Goal: Transaction & Acquisition: Obtain resource

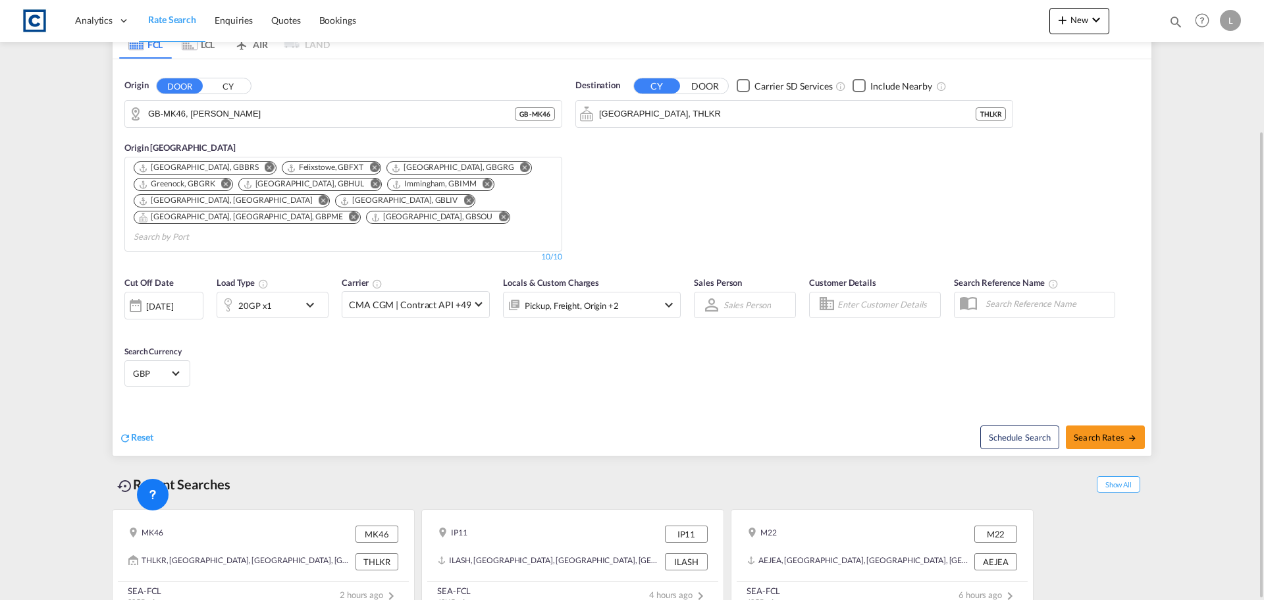
click at [217, 84] on button "CY" at bounding box center [228, 85] width 46 height 15
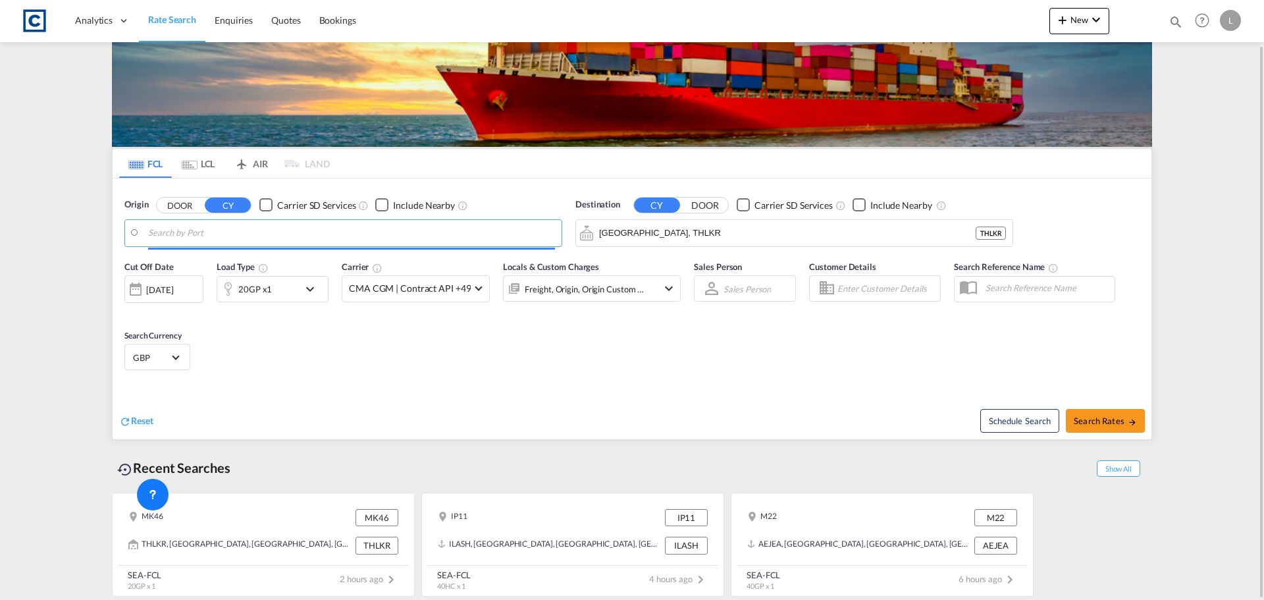
scroll to position [48, 0]
click at [178, 232] on body "Analytics Dashboard Rate Search Enquiries Quotes Bookings" at bounding box center [632, 300] width 1264 height 600
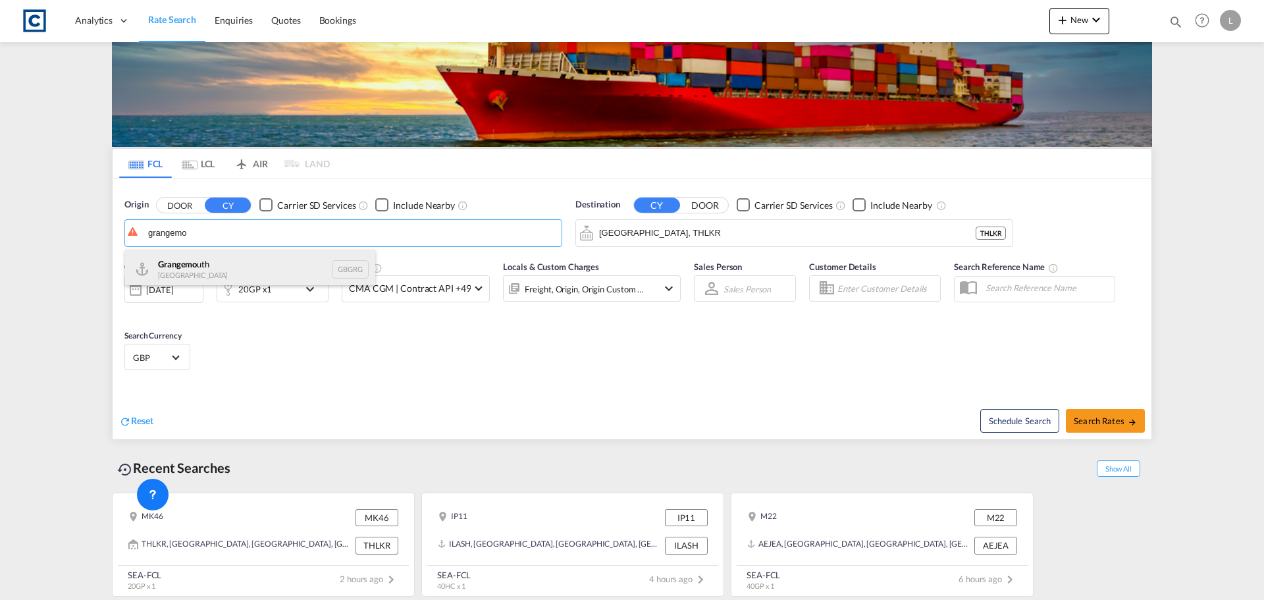
click at [213, 265] on div "Grangemo uth [GEOGRAPHIC_DATA] GBGRG" at bounding box center [250, 268] width 250 height 39
type input "[GEOGRAPHIC_DATA], GBGRG"
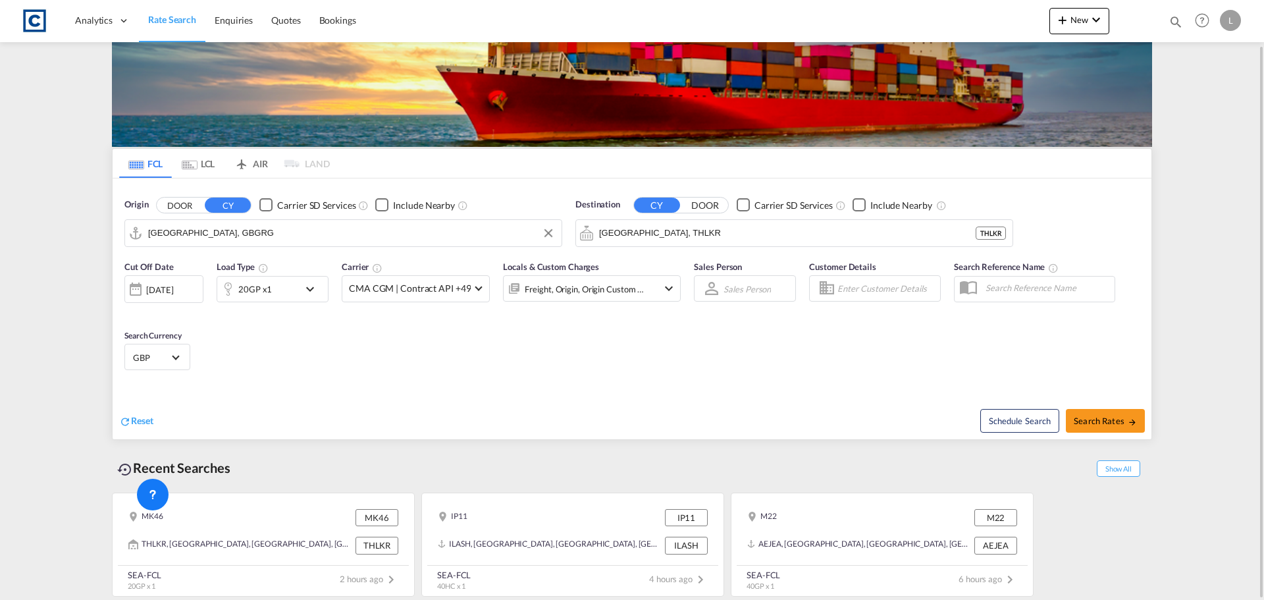
click at [173, 291] on div "[DATE]" at bounding box center [159, 290] width 27 height 12
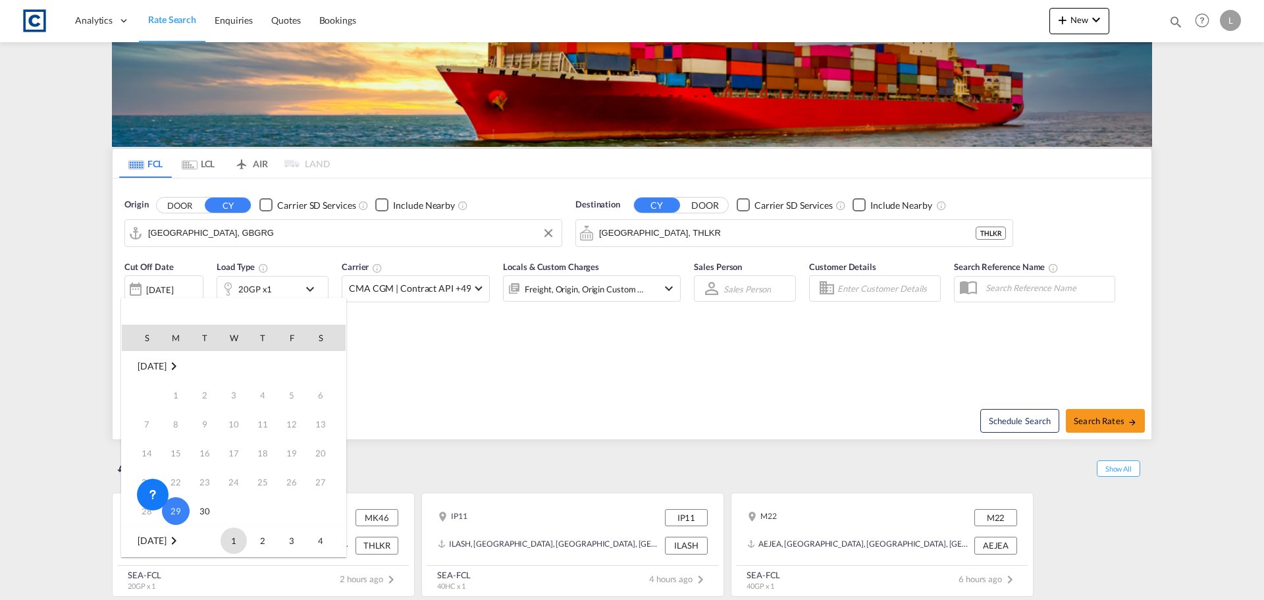
click at [234, 538] on span "1" at bounding box center [234, 540] width 26 height 26
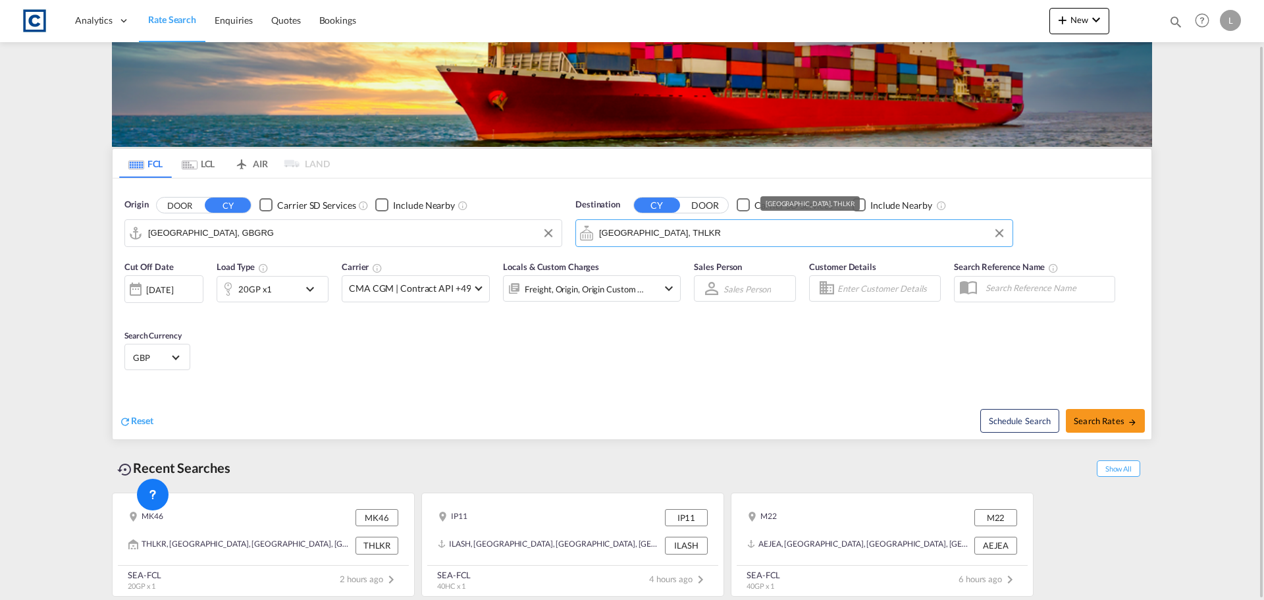
click at [659, 235] on input "Lat Krabang, THLKR" at bounding box center [802, 233] width 407 height 20
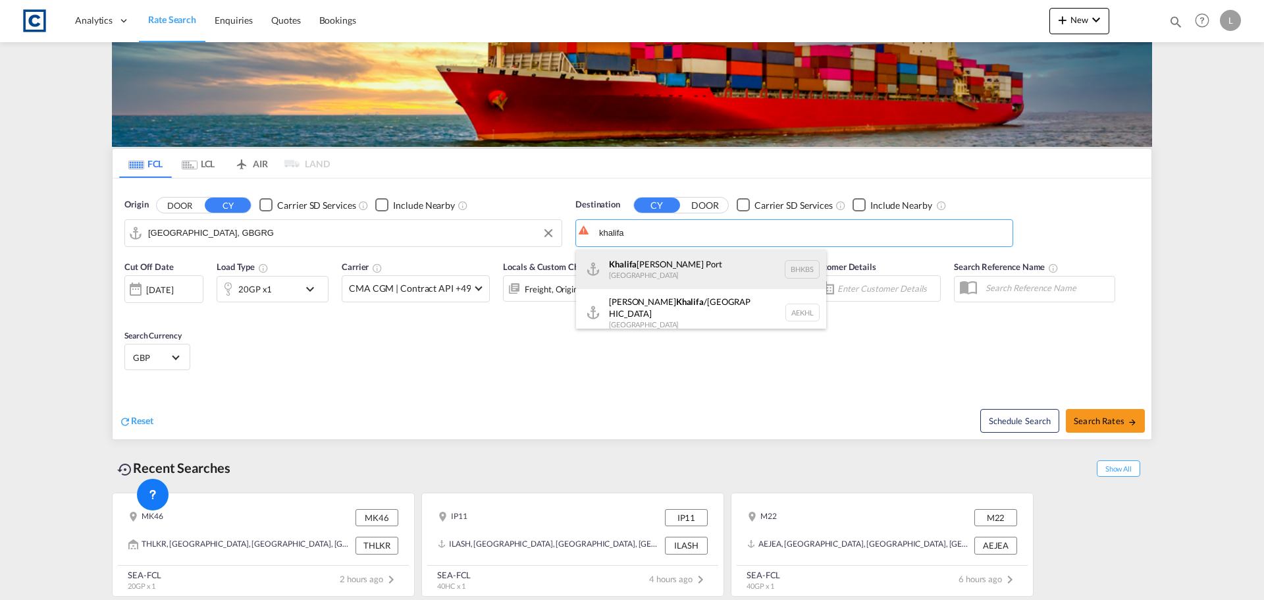
click at [720, 265] on div "Khalifa Bin Salman Port Bahrain BHKBS" at bounding box center [701, 268] width 250 height 39
click at [720, 265] on body "Analytics Dashboard Rate Search Enquiries Quotes Bookings" at bounding box center [632, 300] width 1264 height 600
type input "Khalifa Bin Salman Port, BHKBS"
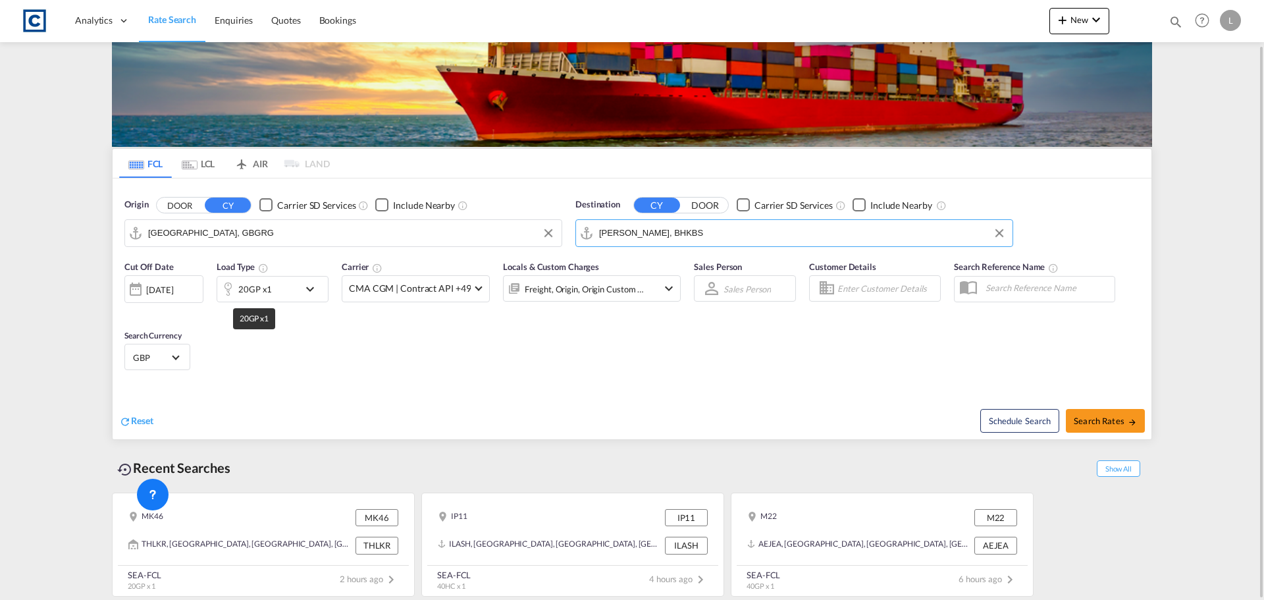
click at [264, 291] on div "20GP x1" at bounding box center [255, 289] width 34 height 18
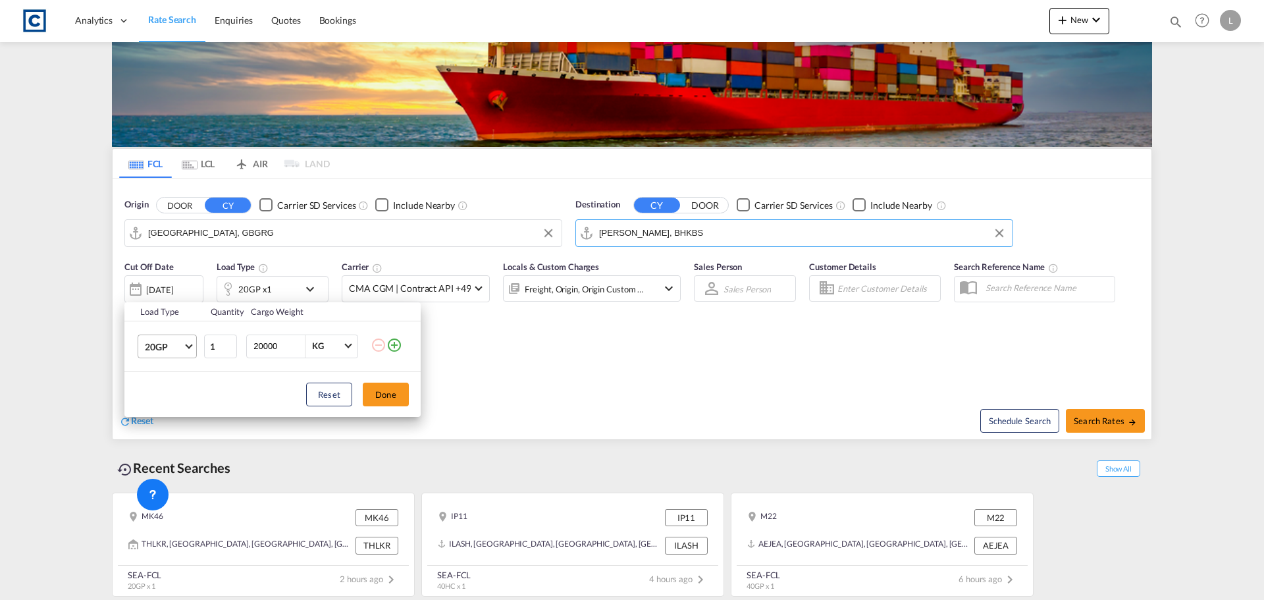
click at [174, 342] on span "20GP" at bounding box center [164, 346] width 38 height 13
click at [164, 407] on div "40HC" at bounding box center [157, 409] width 24 height 13
click at [385, 393] on button "Done" at bounding box center [386, 394] width 46 height 24
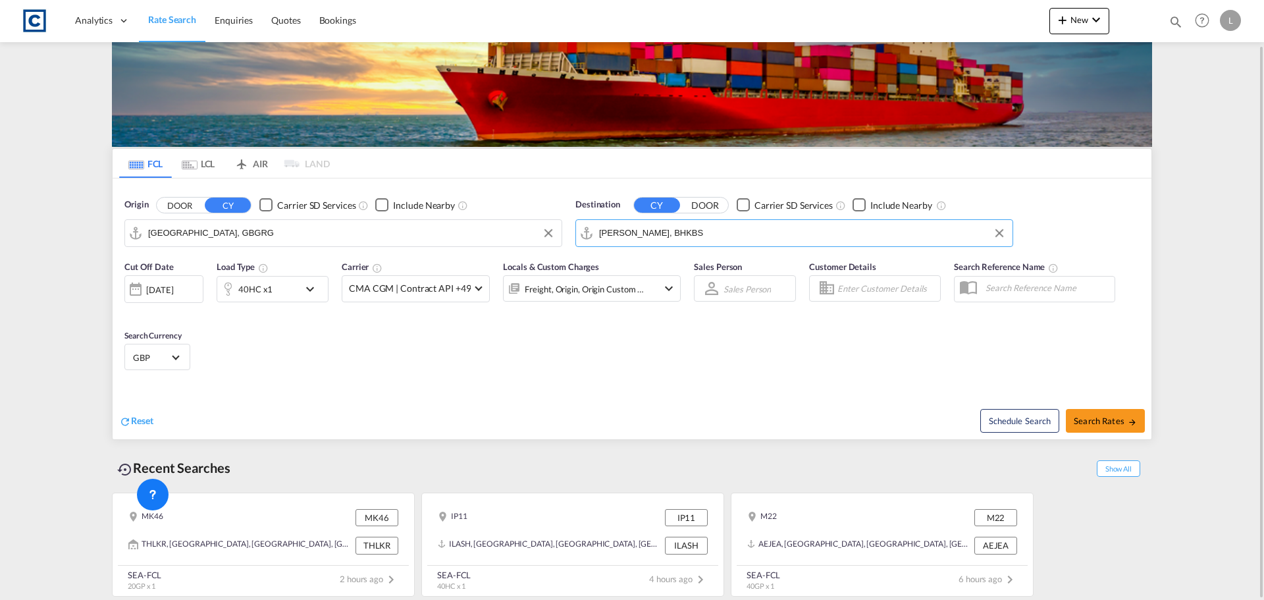
click at [1107, 433] on div "Schedule Search Search Rates" at bounding box center [893, 413] width 516 height 51
click at [1122, 421] on span "Search Rates" at bounding box center [1105, 420] width 63 height 11
type input "GBGRG to BHKBS / 1 Oct 2025"
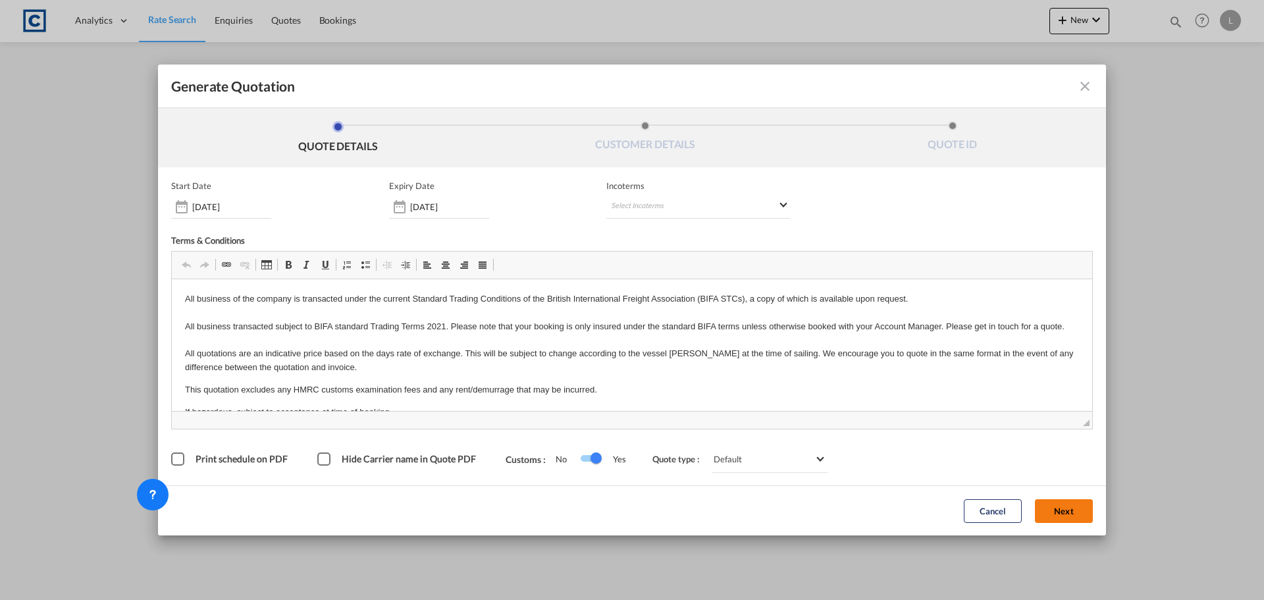
click at [1087, 509] on button "Next" at bounding box center [1064, 511] width 58 height 24
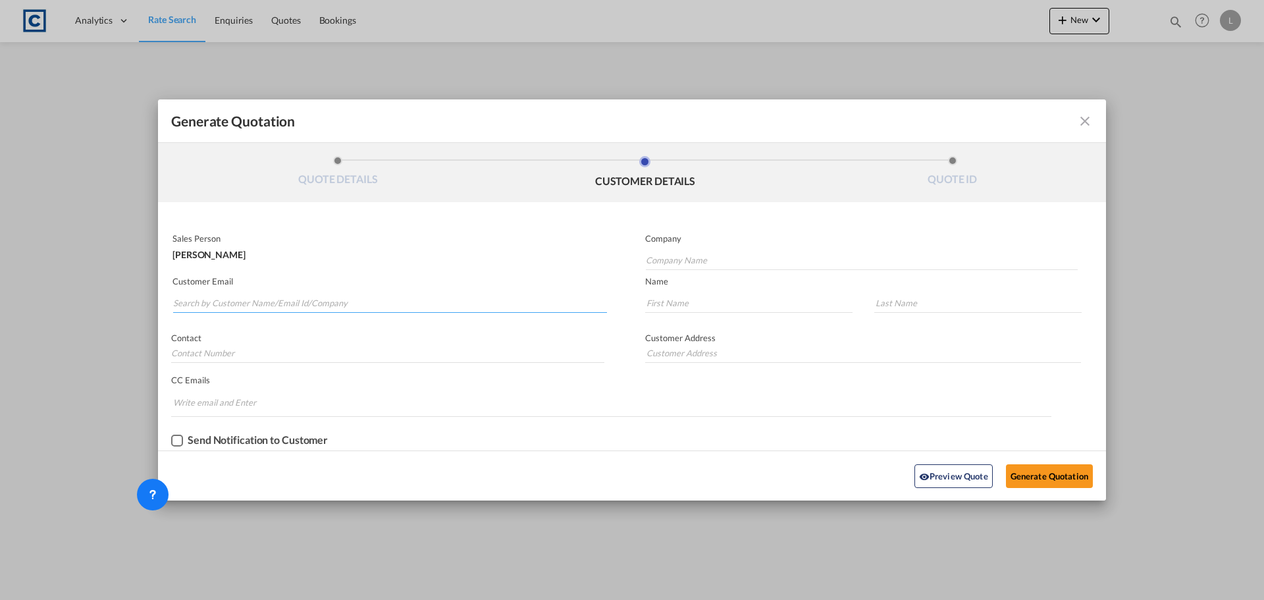
click at [204, 301] on input "Search by Customer Name/Email Id/Company" at bounding box center [390, 303] width 434 height 20
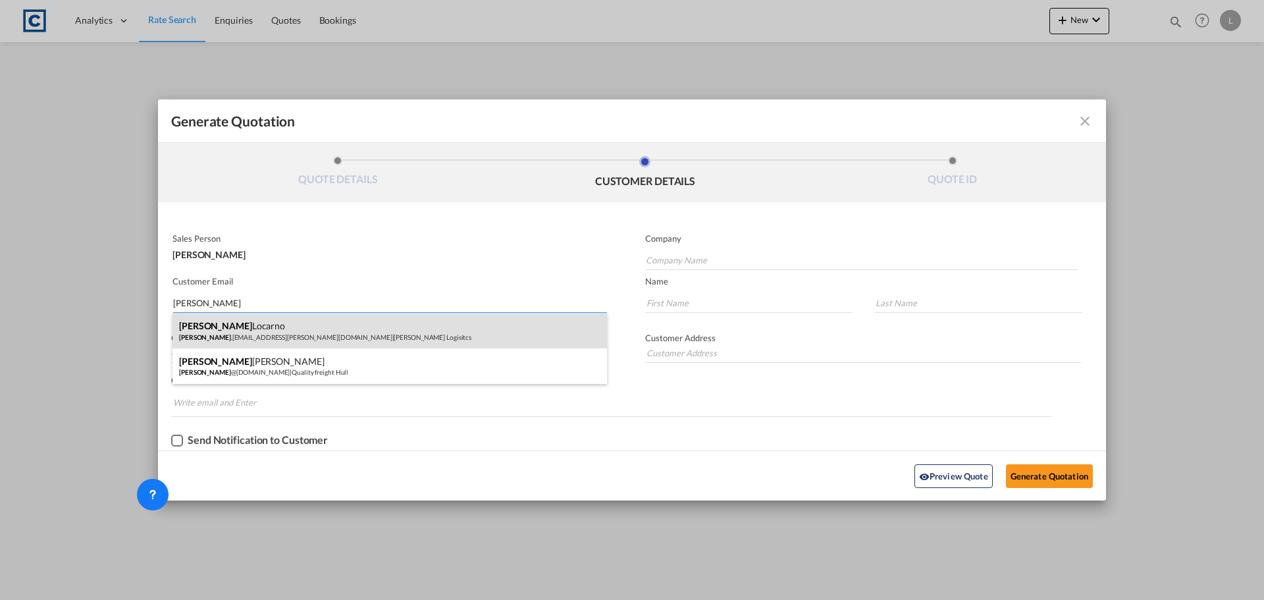
type input "[PERSON_NAME]"
click at [258, 336] on div "[PERSON_NAME] [PERSON_NAME] .[EMAIL_ADDRESS][PERSON_NAME][DOMAIN_NAME] | [PERSO…" at bounding box center [389, 331] width 434 height 36
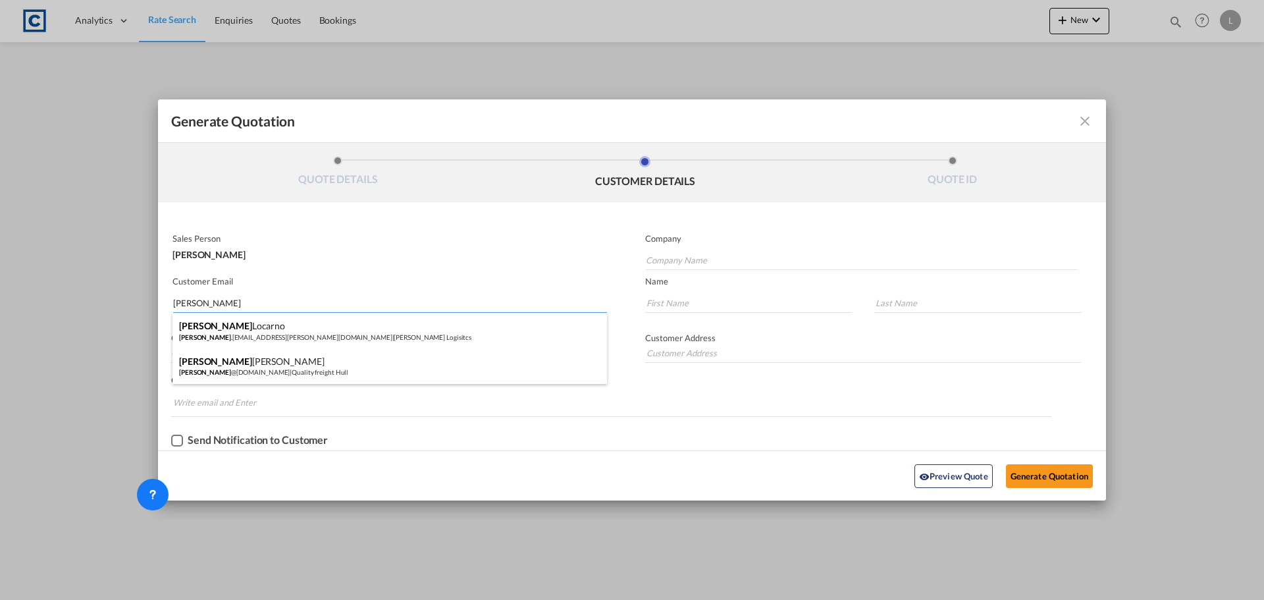
type input "[PERSON_NAME] Logisitcs"
type input "[PERSON_NAME][EMAIL_ADDRESS][PERSON_NAME][DOMAIN_NAME]"
type input "[PERSON_NAME]"
type input "Locarno"
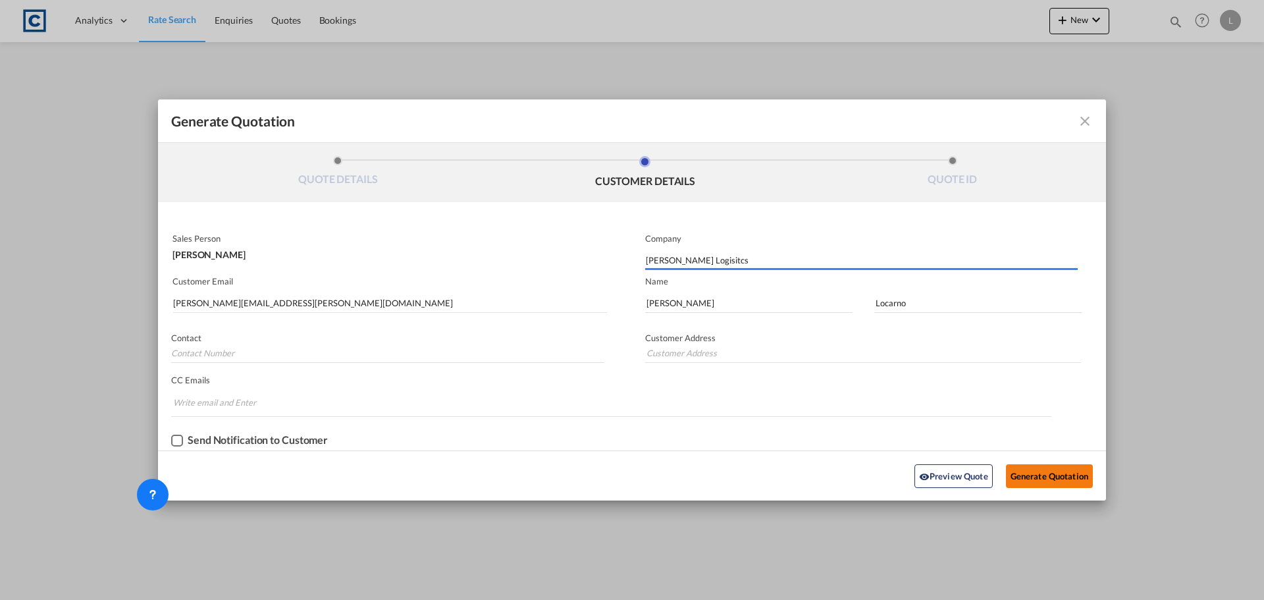
click at [1053, 481] on button "Generate Quotation" at bounding box center [1049, 476] width 87 height 24
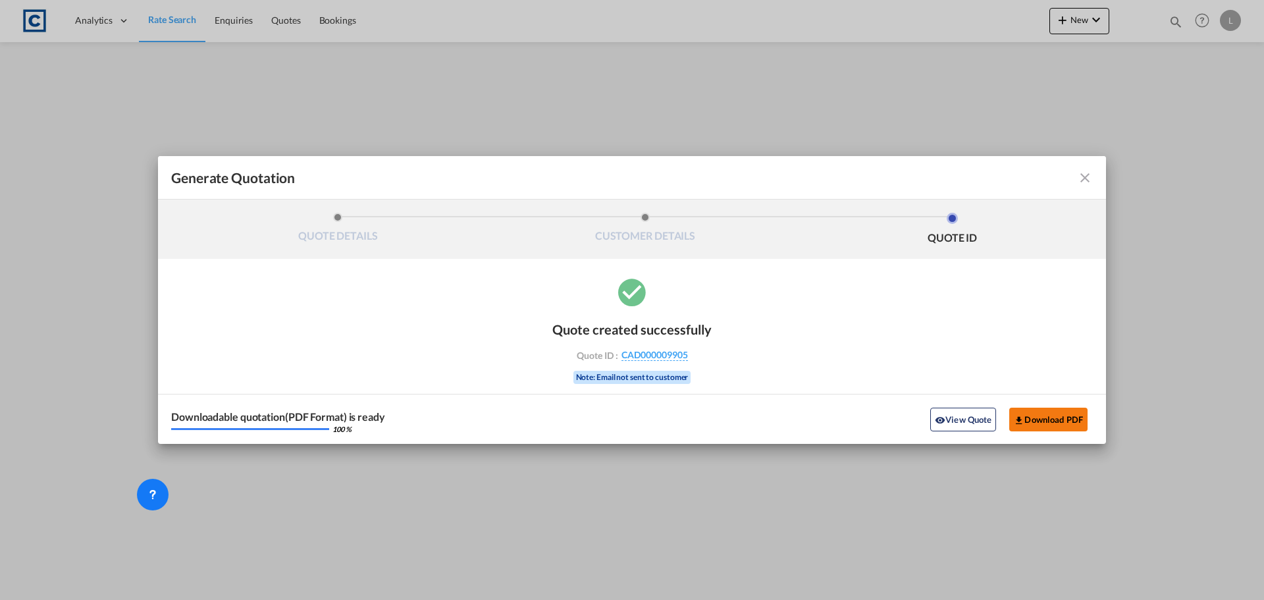
click at [1046, 427] on button "Download PDF" at bounding box center [1048, 419] width 78 height 24
click at [1086, 175] on md-icon "icon-close fg-AAA8AD cursor m-0" at bounding box center [1085, 178] width 16 height 16
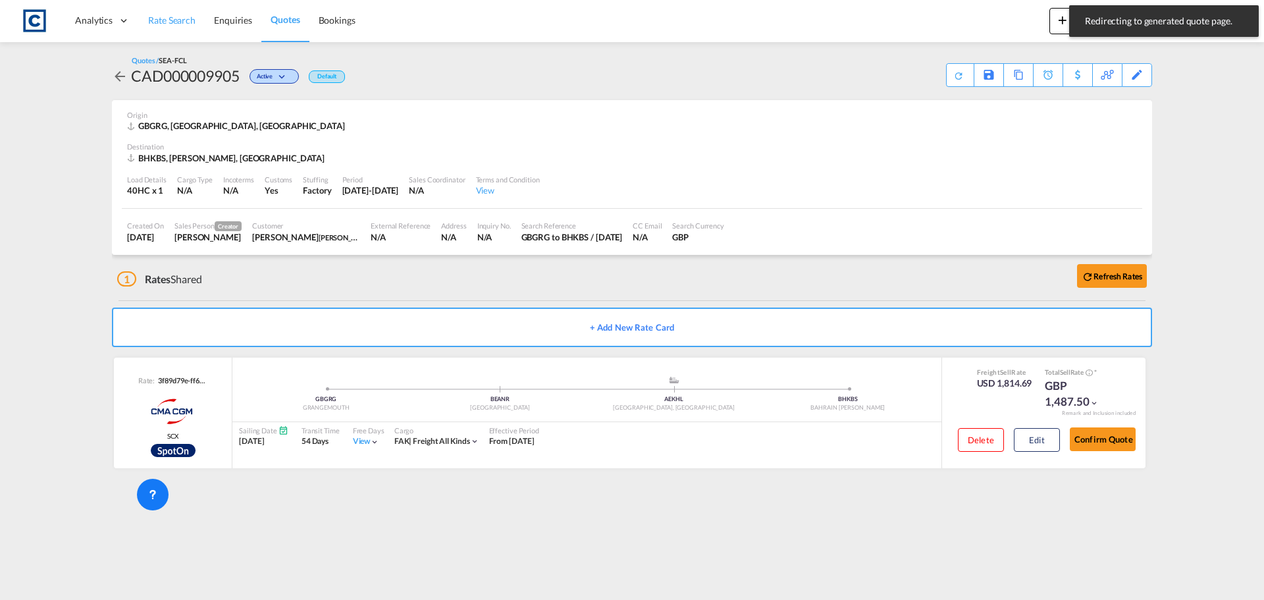
click at [188, 16] on span "Rate Search" at bounding box center [171, 19] width 47 height 11
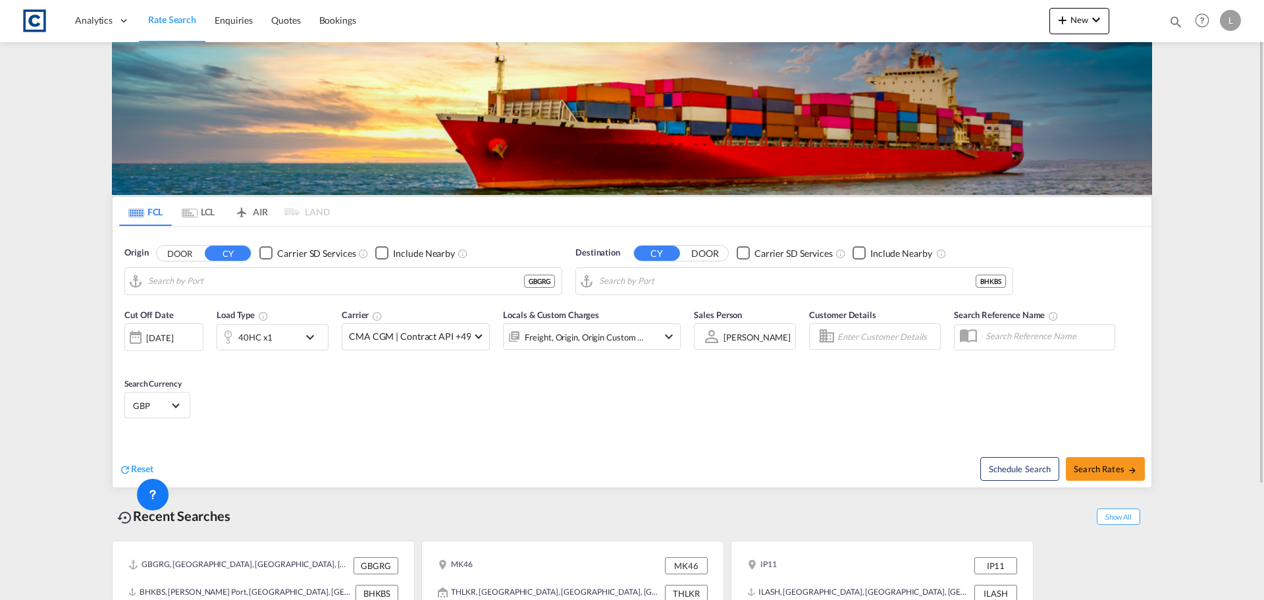
type input "[GEOGRAPHIC_DATA], GBGRG"
drag, startPoint x: 607, startPoint y: 247, endPoint x: 588, endPoint y: 255, distance: 20.4
click at [536, 231] on div "Origin DOOR CY Carrier SD Services Include Nearby Grangemouth, GBGRG GBGRG Dest…" at bounding box center [632, 263] width 1039 height 75
click at [631, 283] on input "Khalifa Bin Salman Port, BHKBS" at bounding box center [802, 281] width 407 height 20
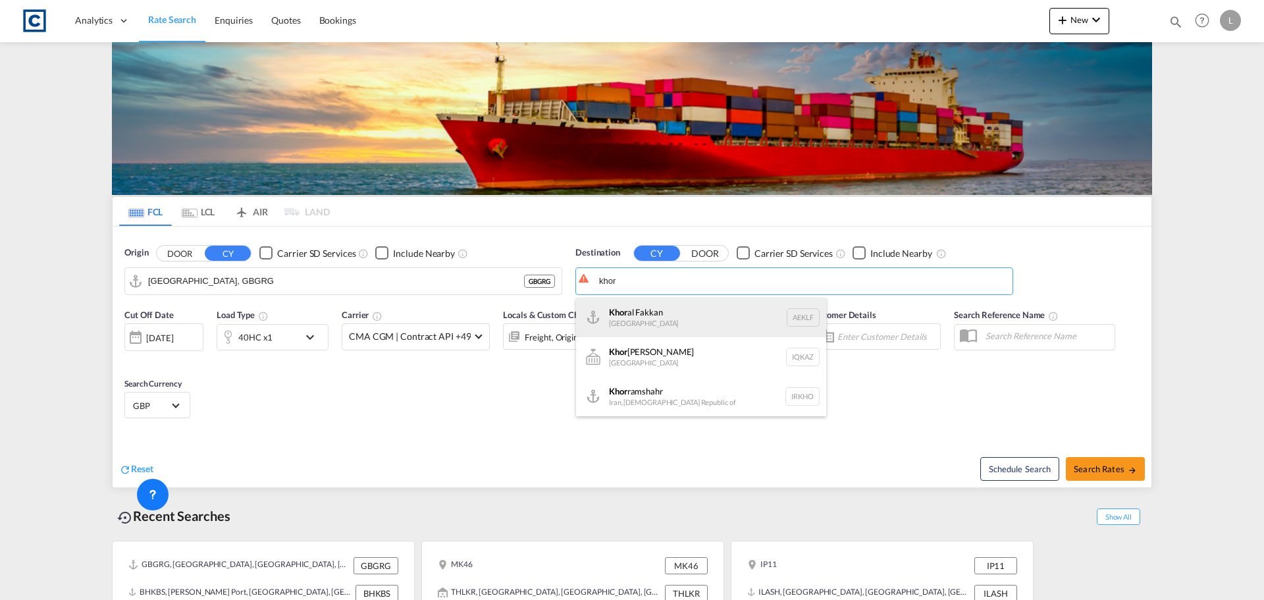
click at [715, 312] on div "Khor al Fakkan United Arab Emirates AEKLF" at bounding box center [701, 317] width 250 height 39
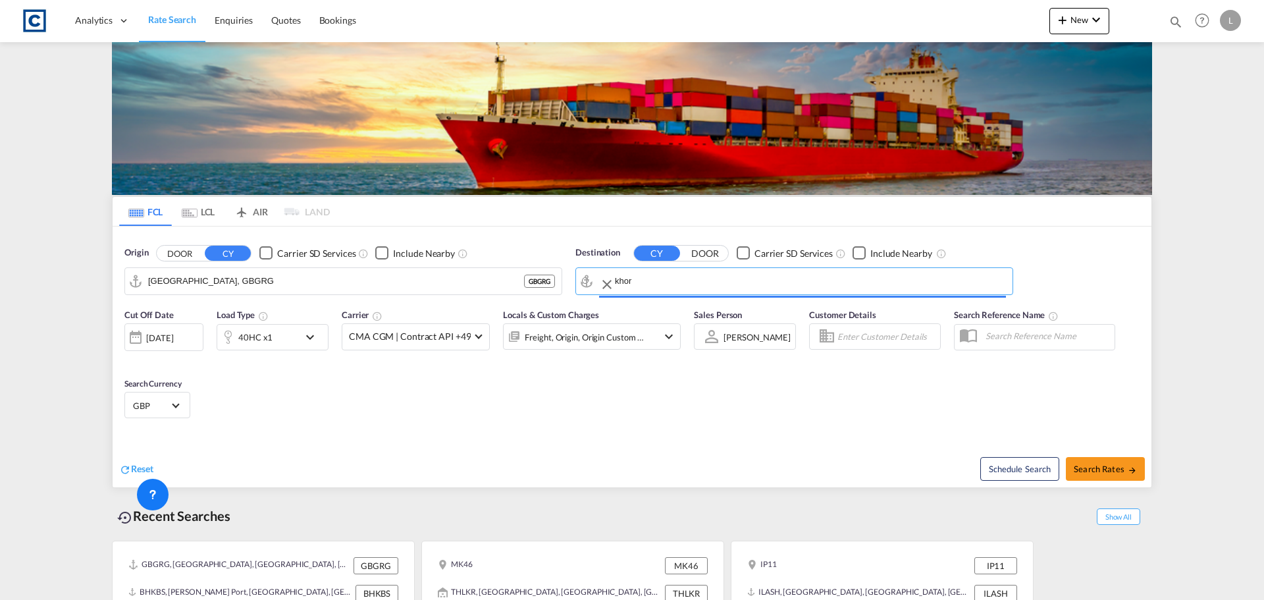
type input "Khor al Fakkan, AEKLF"
click at [141, 345] on div at bounding box center [135, 337] width 21 height 26
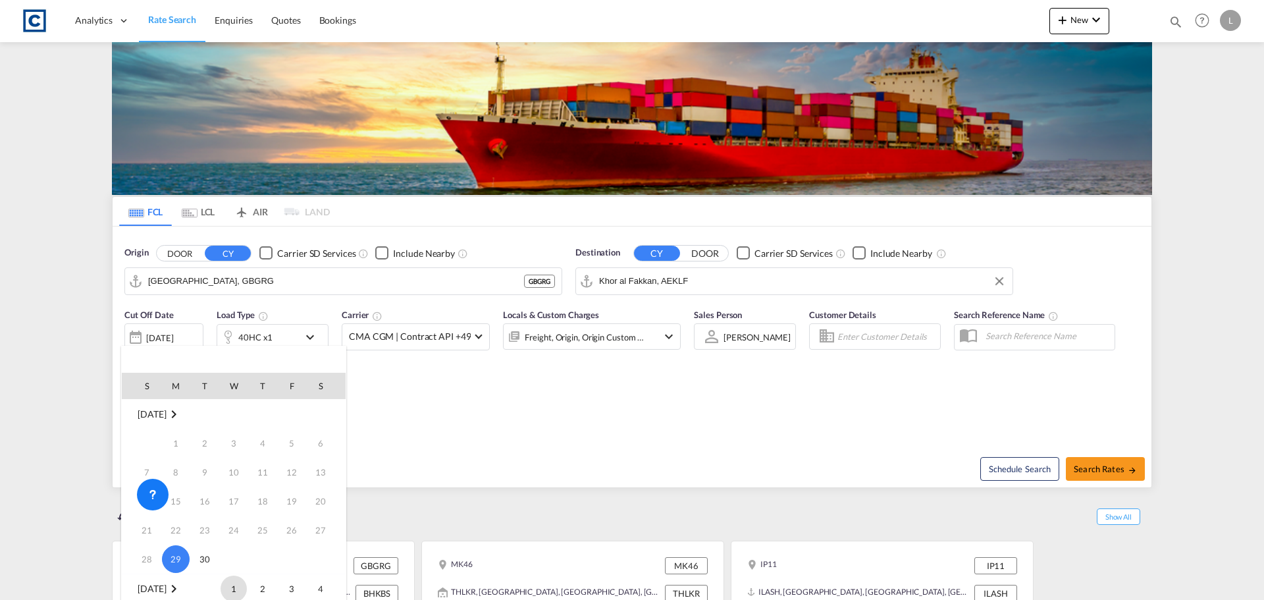
click at [235, 586] on span "1" at bounding box center [234, 588] width 26 height 26
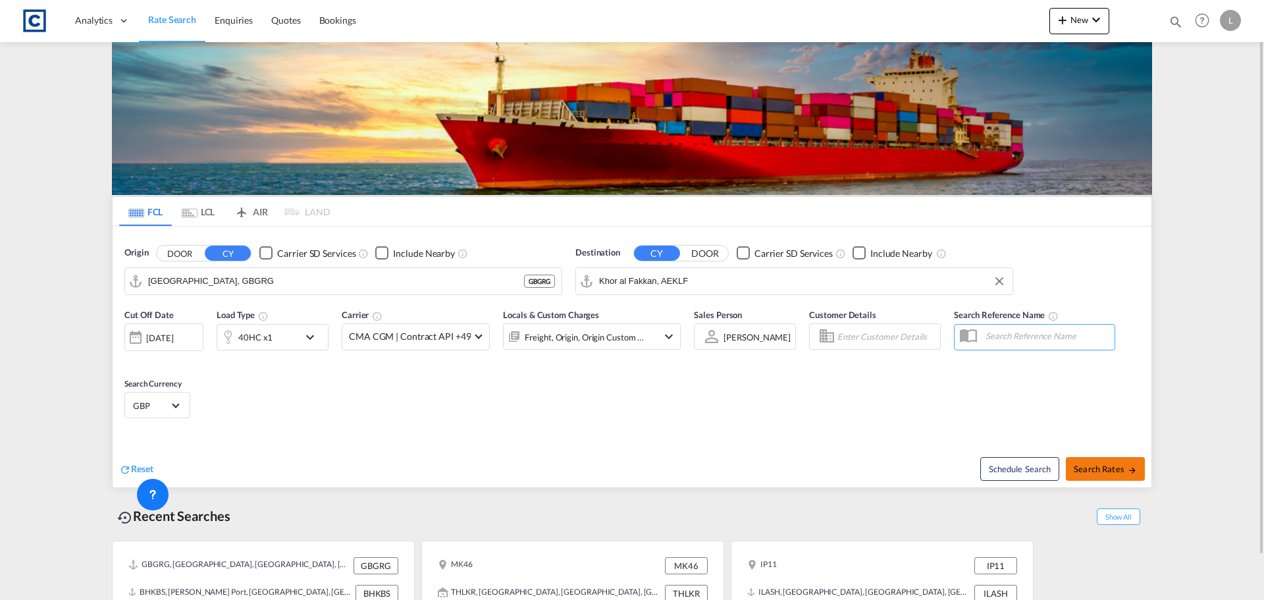
click at [1132, 467] on md-icon "icon-arrow-right" at bounding box center [1132, 469] width 9 height 9
type input "GBGRG to AEKLF / 1 Oct 2025"
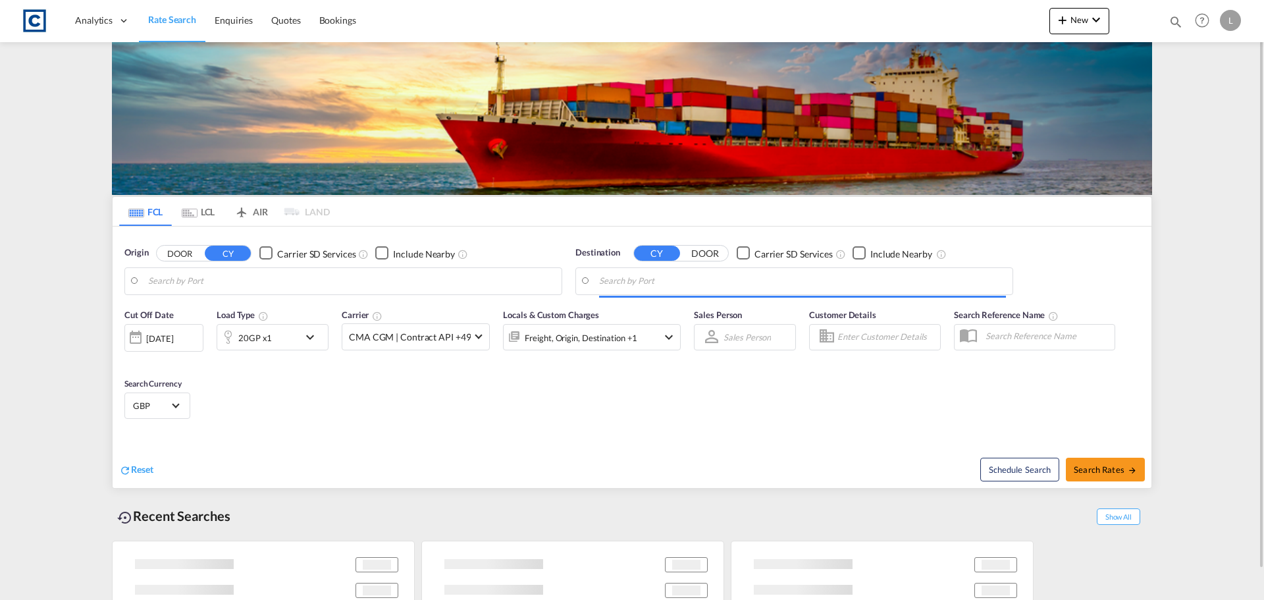
type input "[GEOGRAPHIC_DATA], GBGRG"
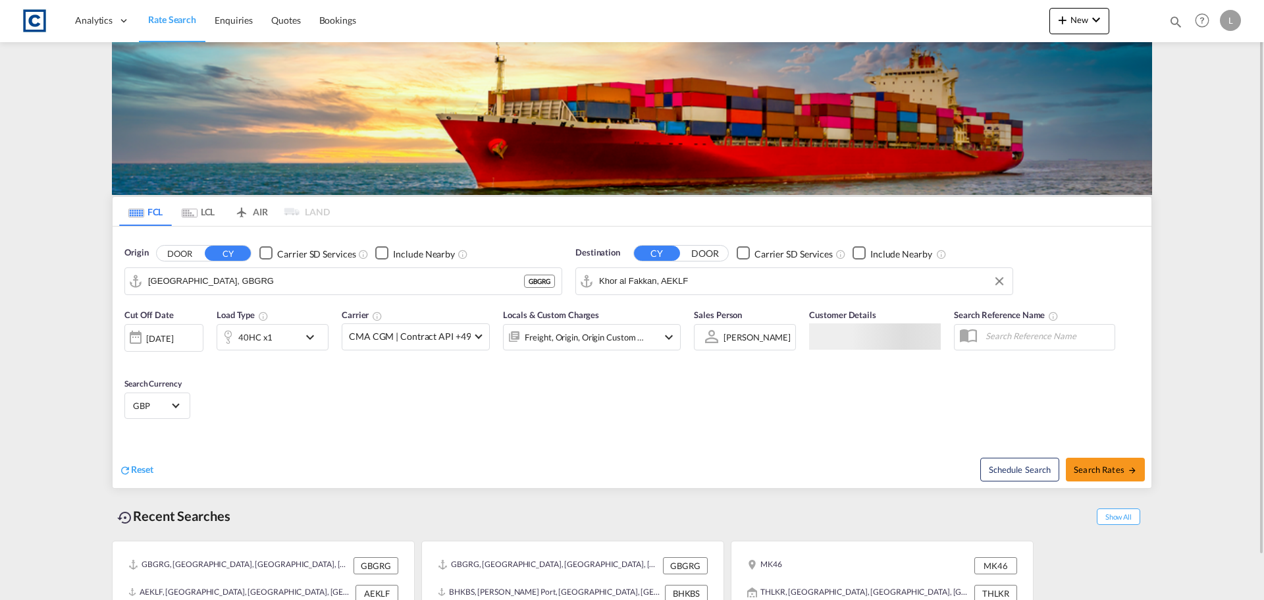
click at [644, 282] on input "Khor al Fakkan, AEKLF" at bounding box center [802, 281] width 407 height 20
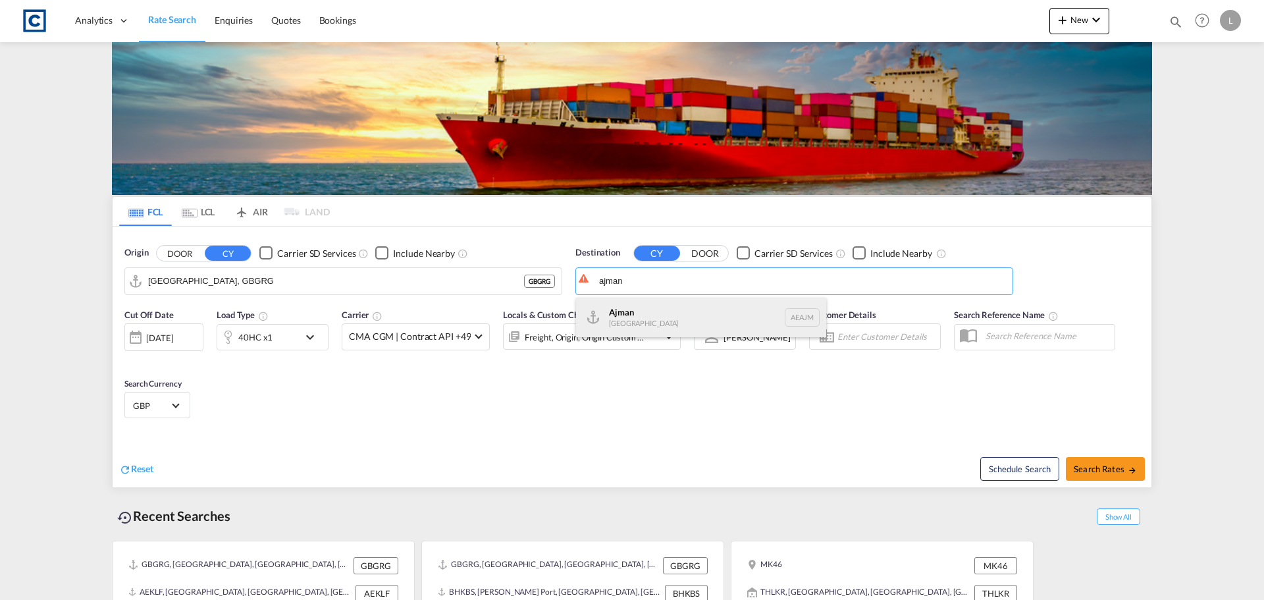
click at [622, 317] on div "Ajman United Arab Emirates AEAJM" at bounding box center [701, 317] width 250 height 39
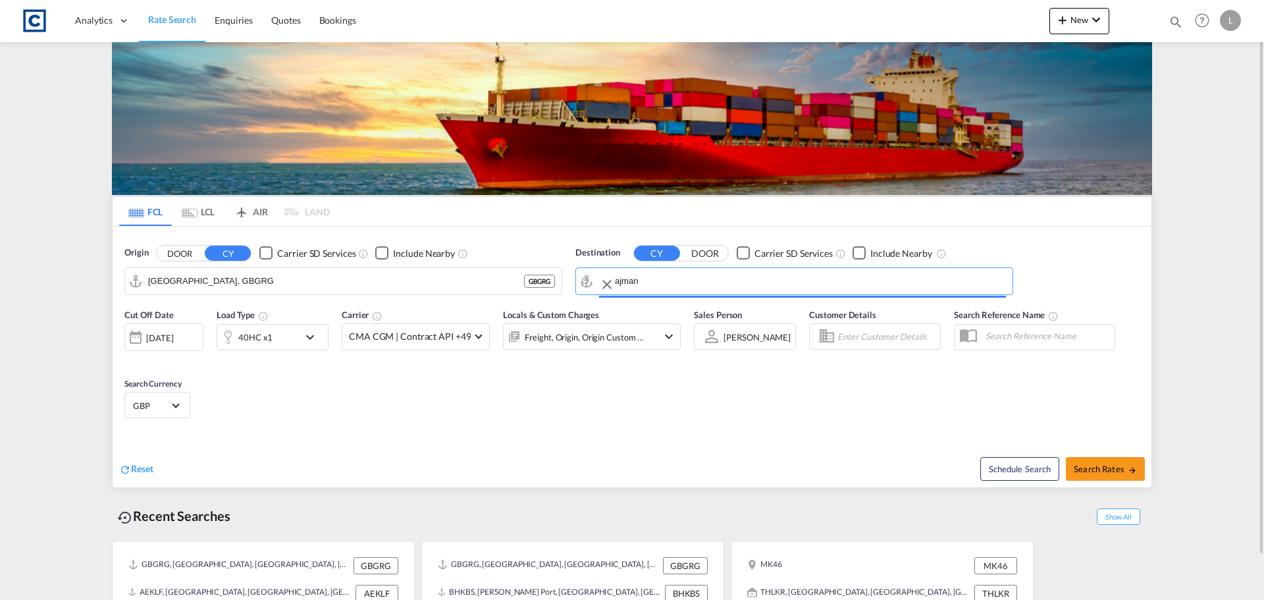
type input "Ajman, AEAJM"
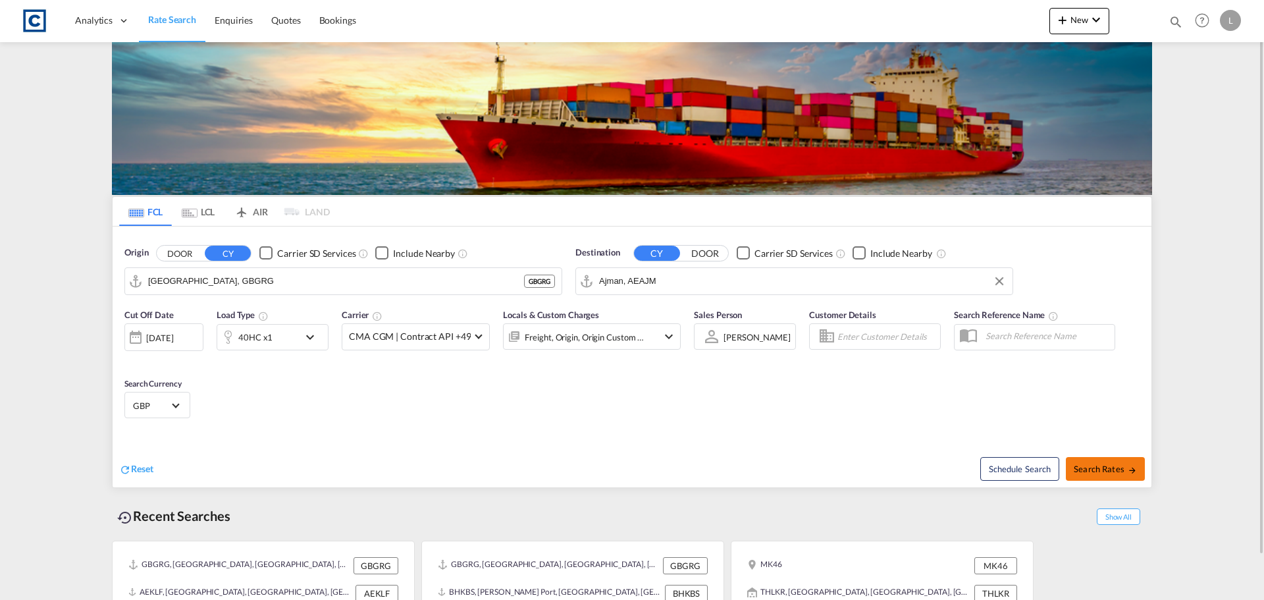
click at [1094, 466] on span "Search Rates" at bounding box center [1105, 468] width 63 height 11
type input "GBGRG to AEAJM / 29 Sep 2025"
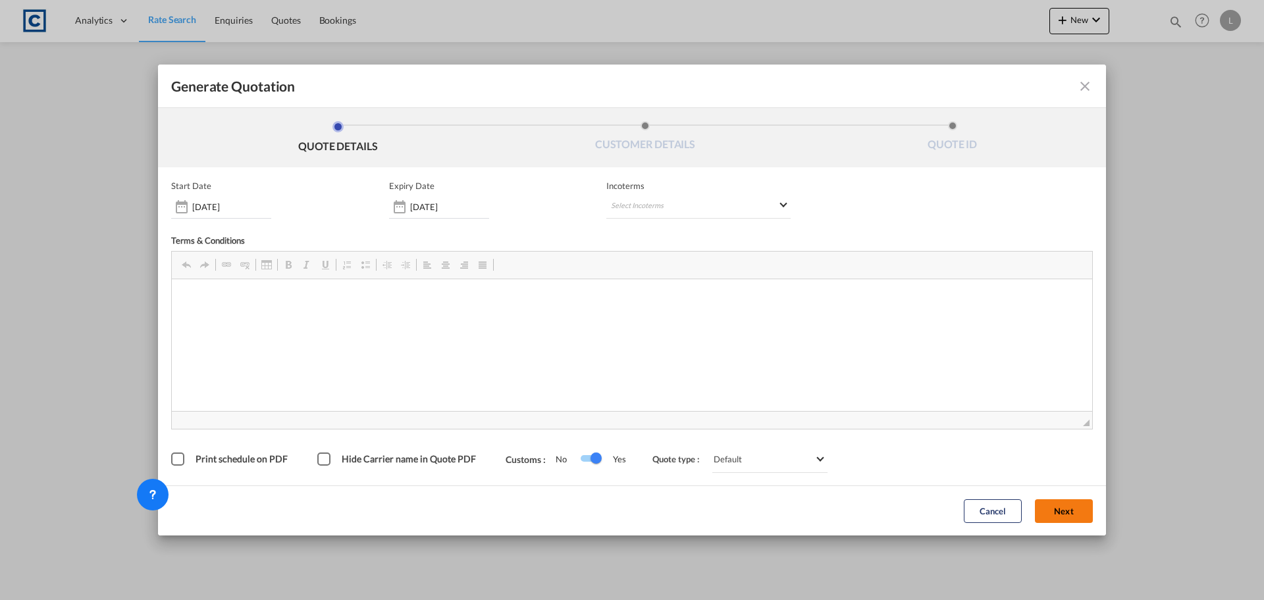
click at [1072, 420] on span "◢" at bounding box center [632, 420] width 920 height 18
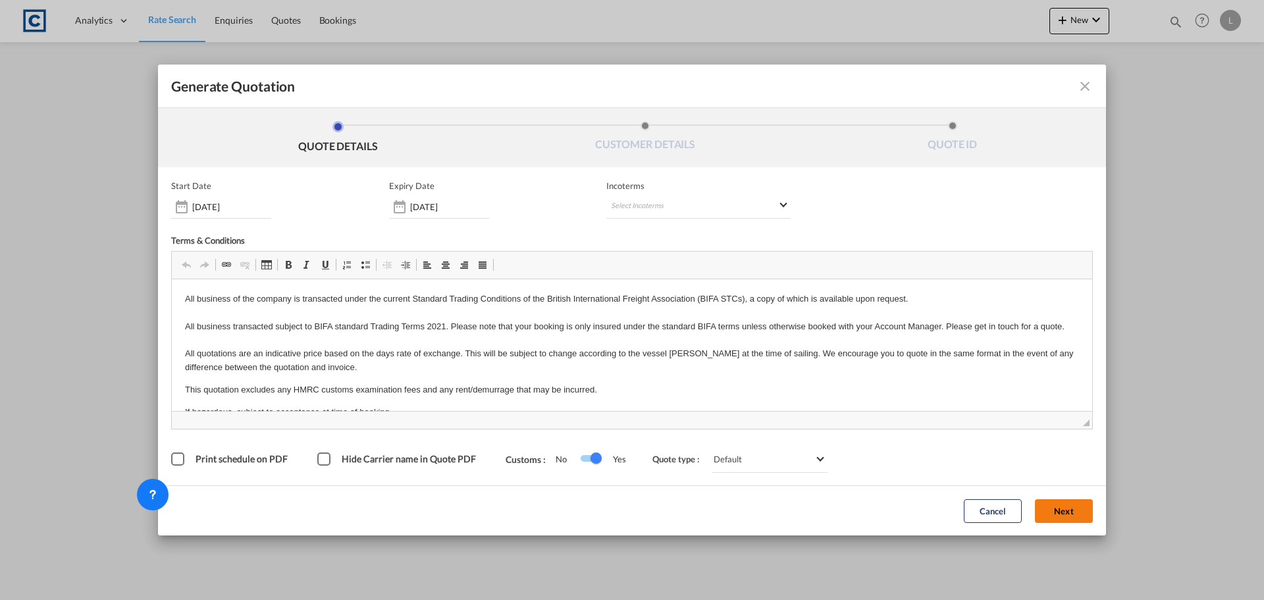
click at [1066, 509] on button "Next" at bounding box center [1064, 511] width 58 height 24
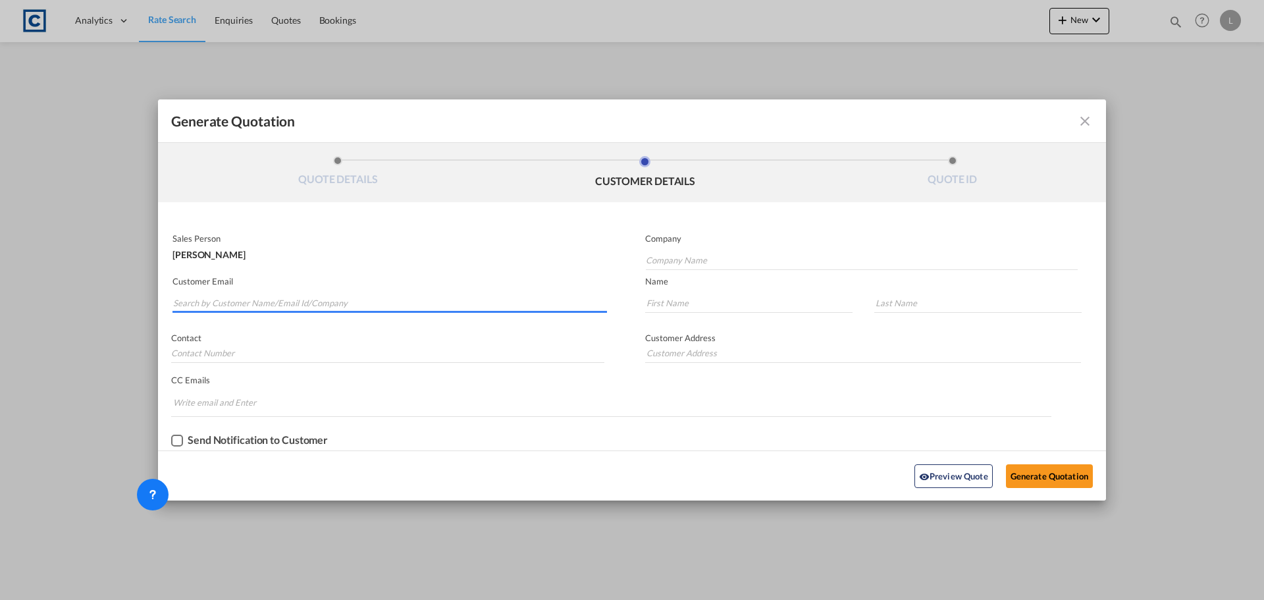
click at [259, 307] on input "Search by Customer Name/Email Id/Company" at bounding box center [390, 303] width 434 height 20
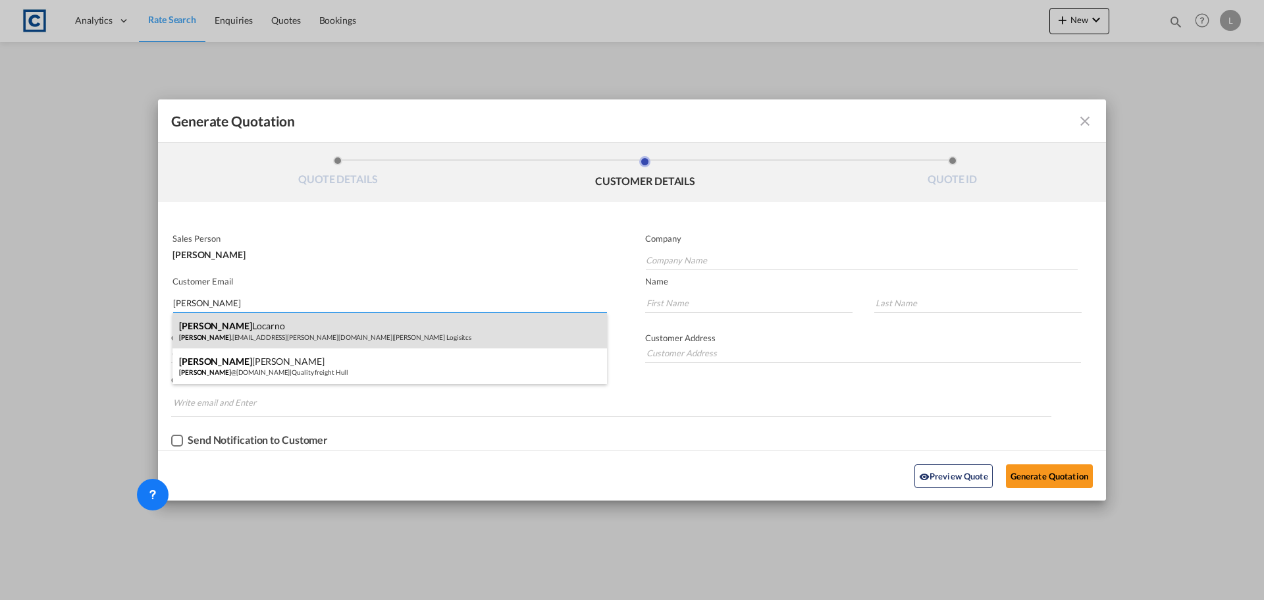
type input "[PERSON_NAME]"
click at [269, 337] on div "[PERSON_NAME] [PERSON_NAME] .[EMAIL_ADDRESS][PERSON_NAME][DOMAIN_NAME] | [PERSO…" at bounding box center [389, 331] width 434 height 36
type input "[PERSON_NAME] Logisitcs"
type input "[PERSON_NAME][EMAIL_ADDRESS][PERSON_NAME][DOMAIN_NAME]"
type input "[PERSON_NAME]"
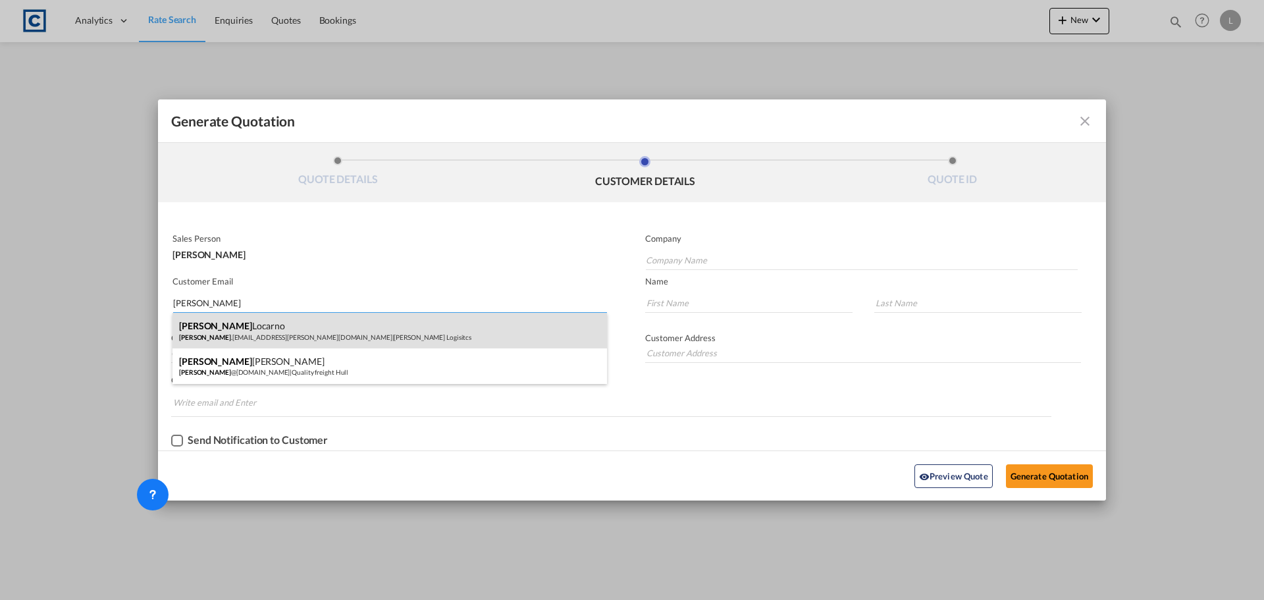
type input "Locarno"
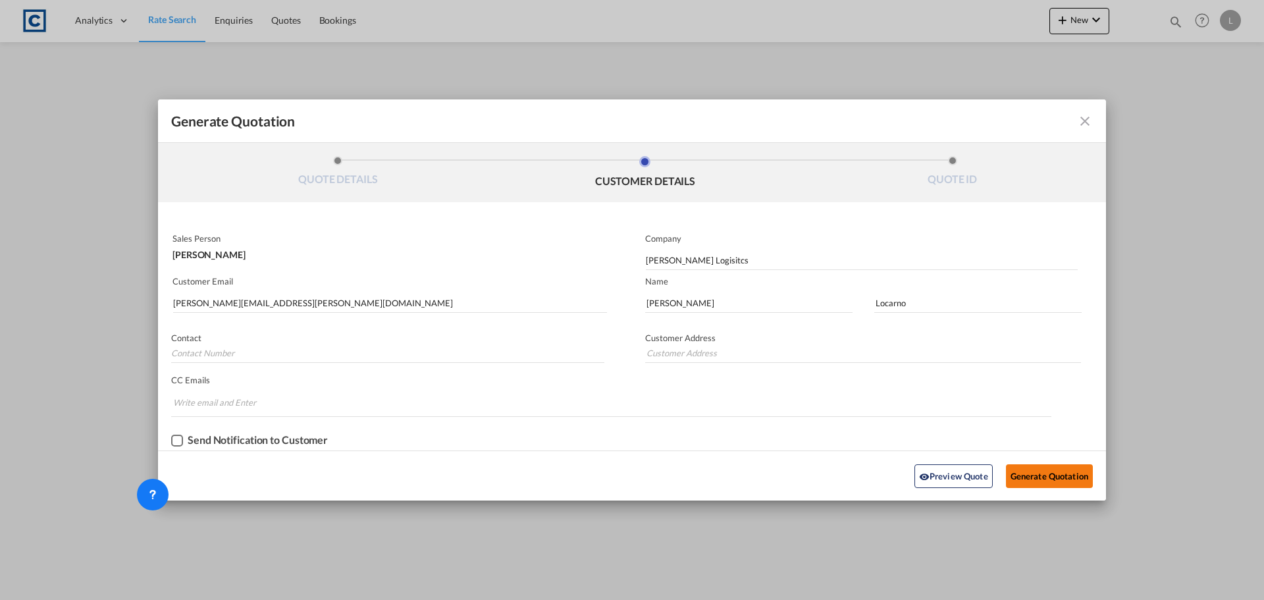
click at [1055, 479] on button "Generate Quotation" at bounding box center [1049, 476] width 87 height 24
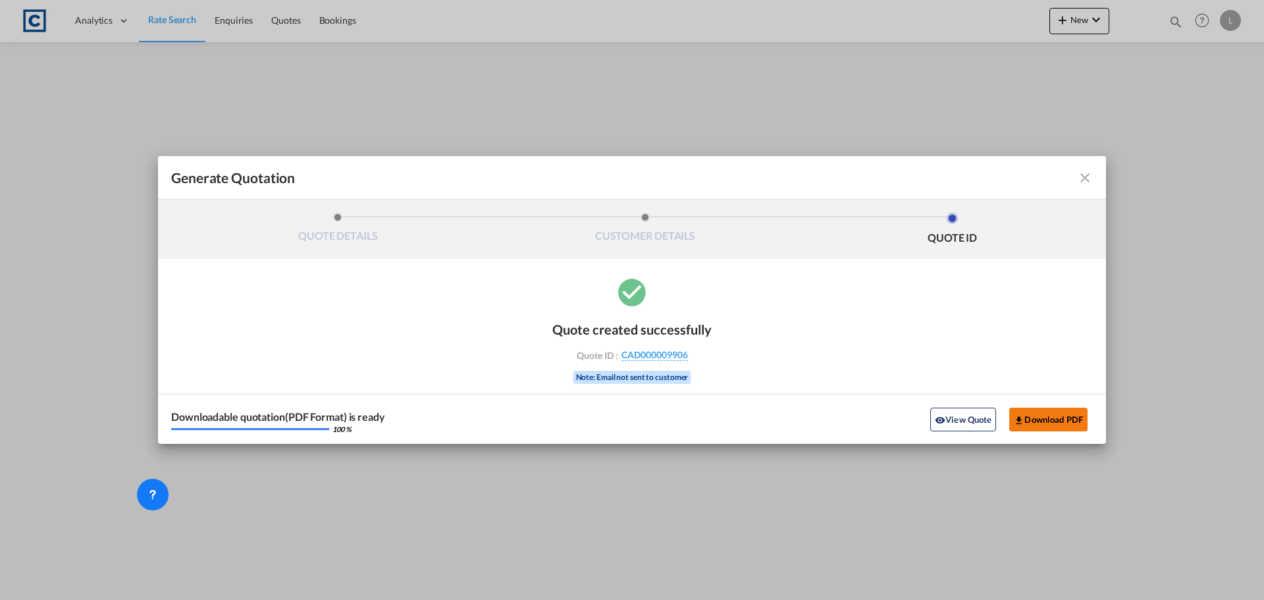
click at [1068, 424] on button "Download PDF" at bounding box center [1048, 419] width 78 height 24
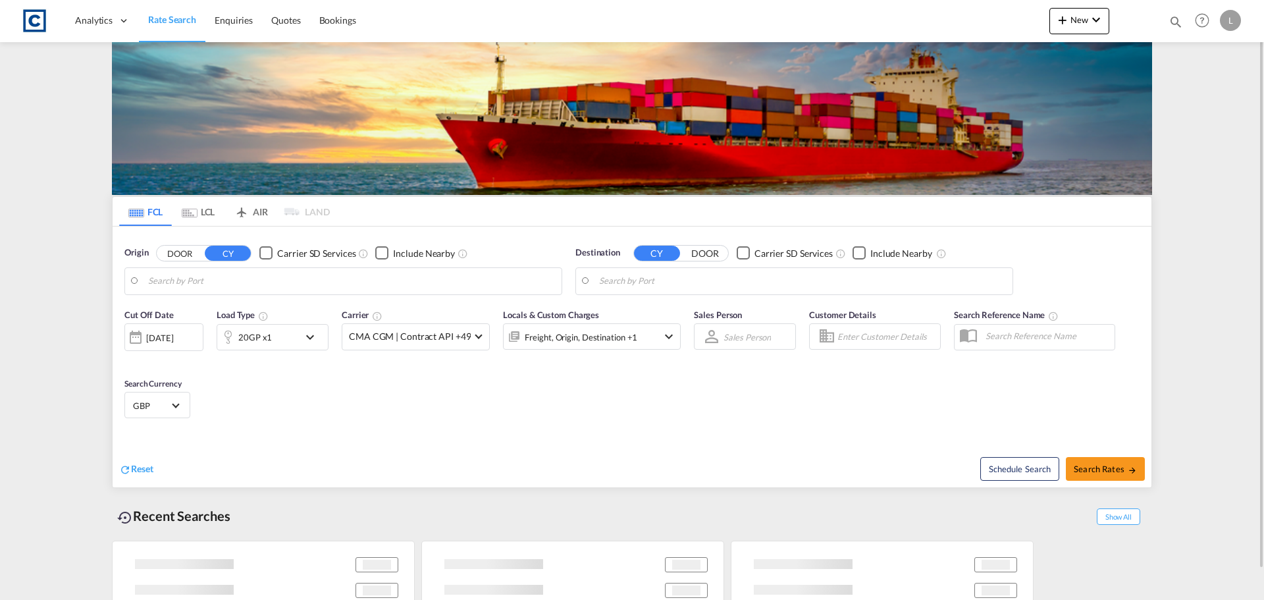
type input "[GEOGRAPHIC_DATA], GBGRG"
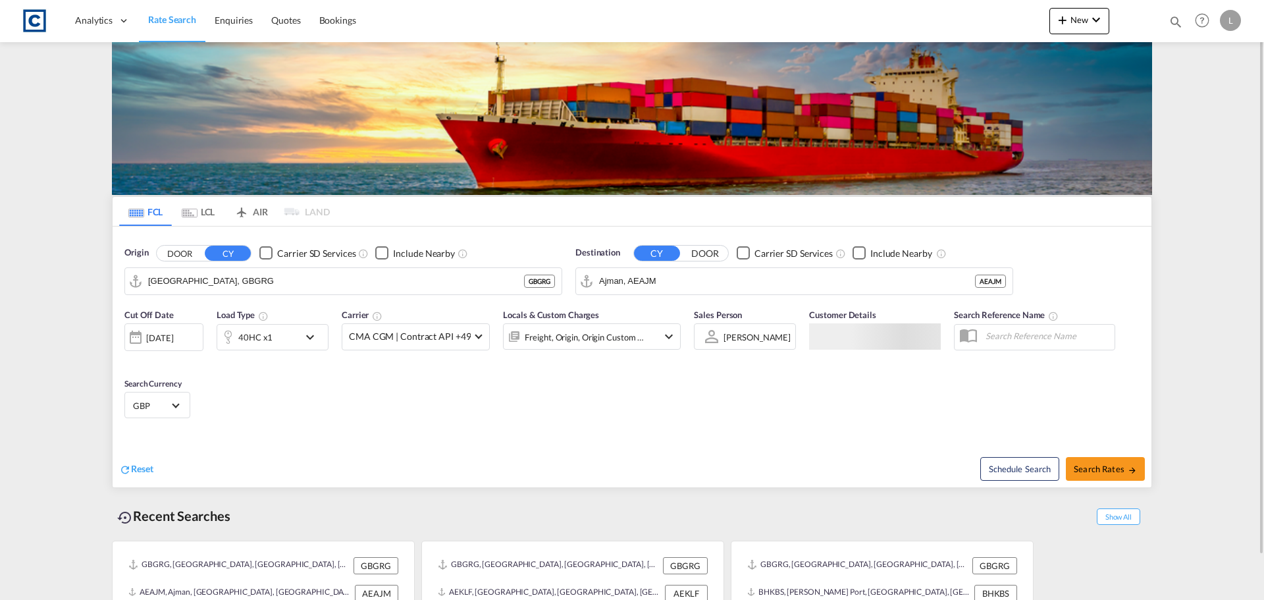
click at [635, 308] on div "Locals & Custom Charges Freight, Origin, Origin Custom +1" at bounding box center [592, 335] width 178 height 55
click at [631, 278] on input "Ajman, AEAJM" at bounding box center [802, 281] width 407 height 20
click at [671, 315] on div "Al Fuja yrah United Arab Emirates AEFJR" at bounding box center [701, 317] width 250 height 39
type input "Al Fujayrah, AEFJR"
click at [162, 332] on div "[DATE]" at bounding box center [159, 338] width 27 height 12
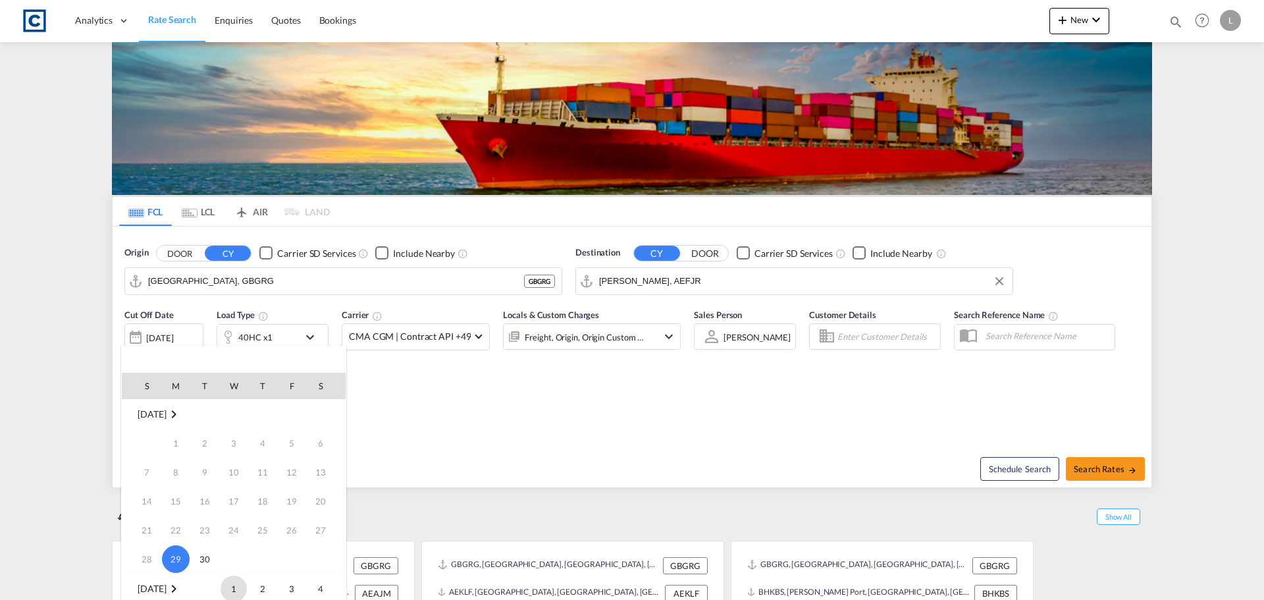
click at [227, 582] on span "1" at bounding box center [234, 588] width 26 height 26
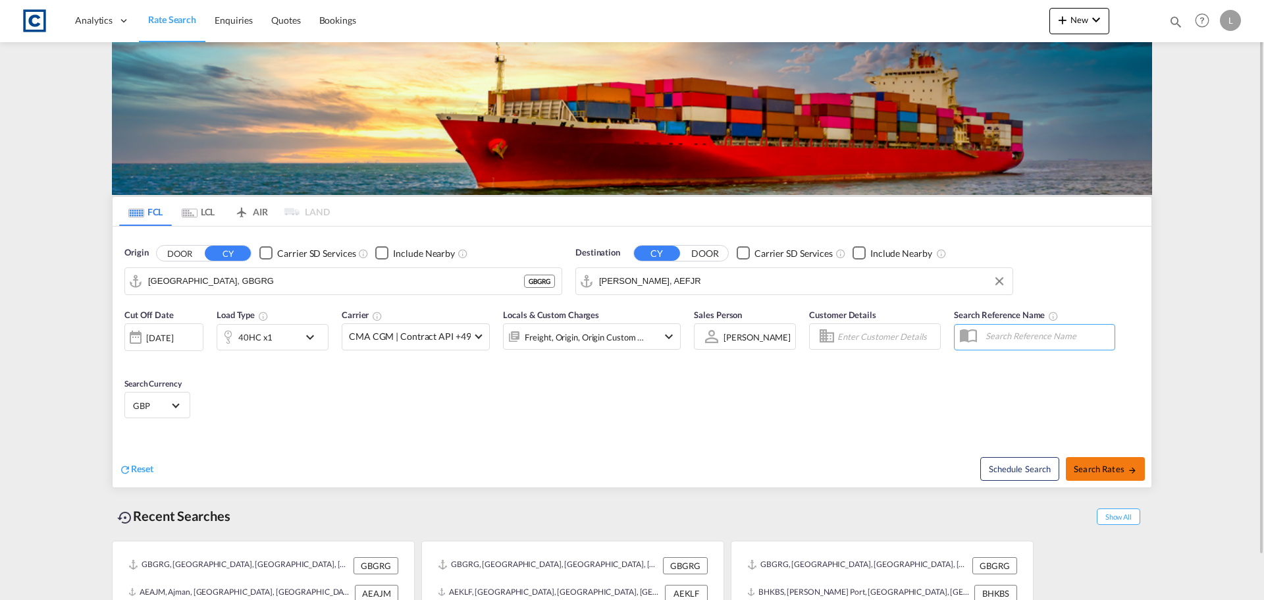
click at [1101, 466] on span "Search Rates" at bounding box center [1105, 468] width 63 height 11
type input "GBGRG to AEFJR / 1 Oct 2025"
type input "[GEOGRAPHIC_DATA], GBGRG"
click at [659, 287] on input "Al Fujayrah, AEFJR" at bounding box center [802, 281] width 407 height 20
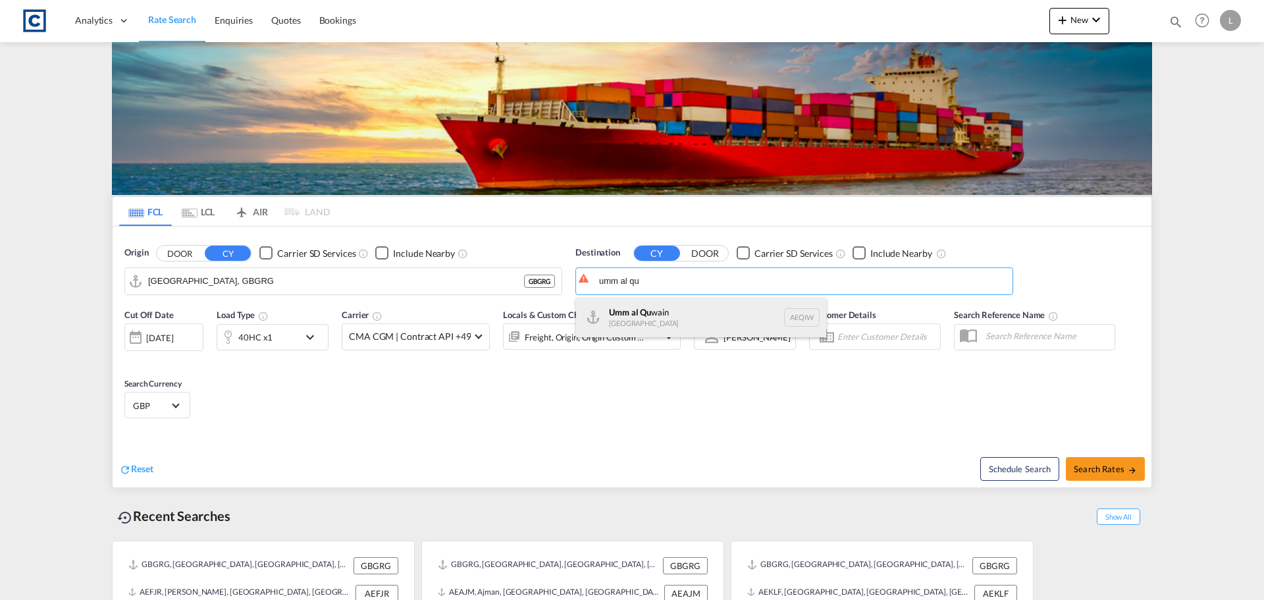
click at [663, 313] on div "Umm al Qu wain United Arab Emirates AEQIW" at bounding box center [701, 317] width 250 height 39
type input "Umm al Quwain, AEQIW"
click at [173, 332] on div "[DATE]" at bounding box center [159, 338] width 27 height 12
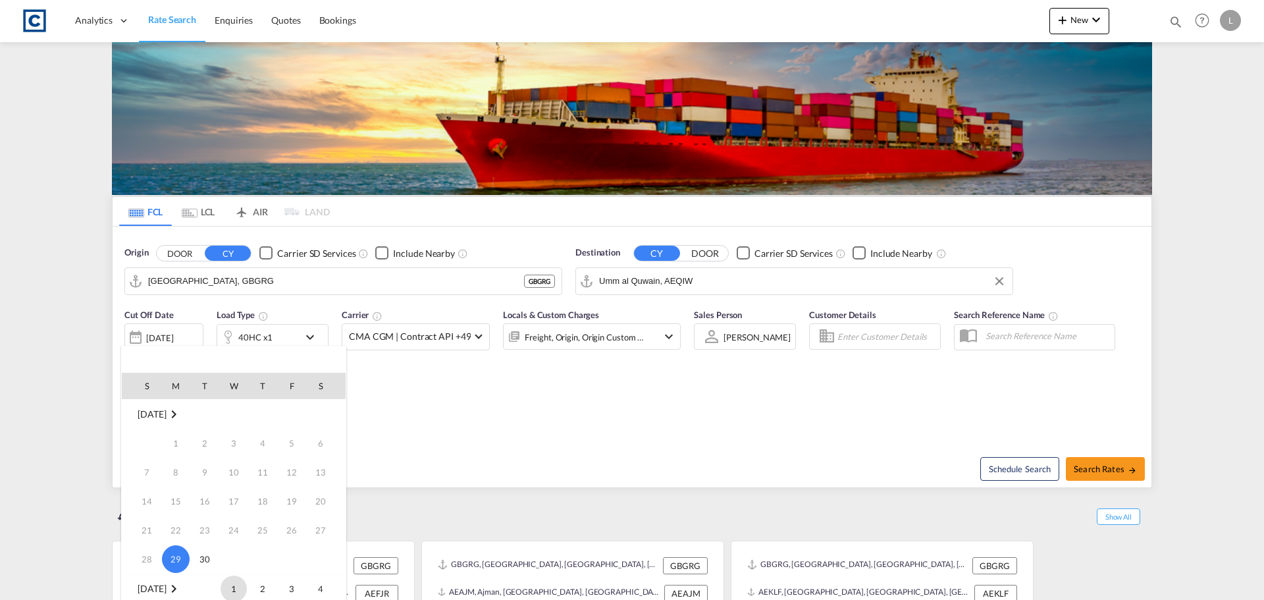
click at [242, 593] on span "1" at bounding box center [234, 588] width 26 height 26
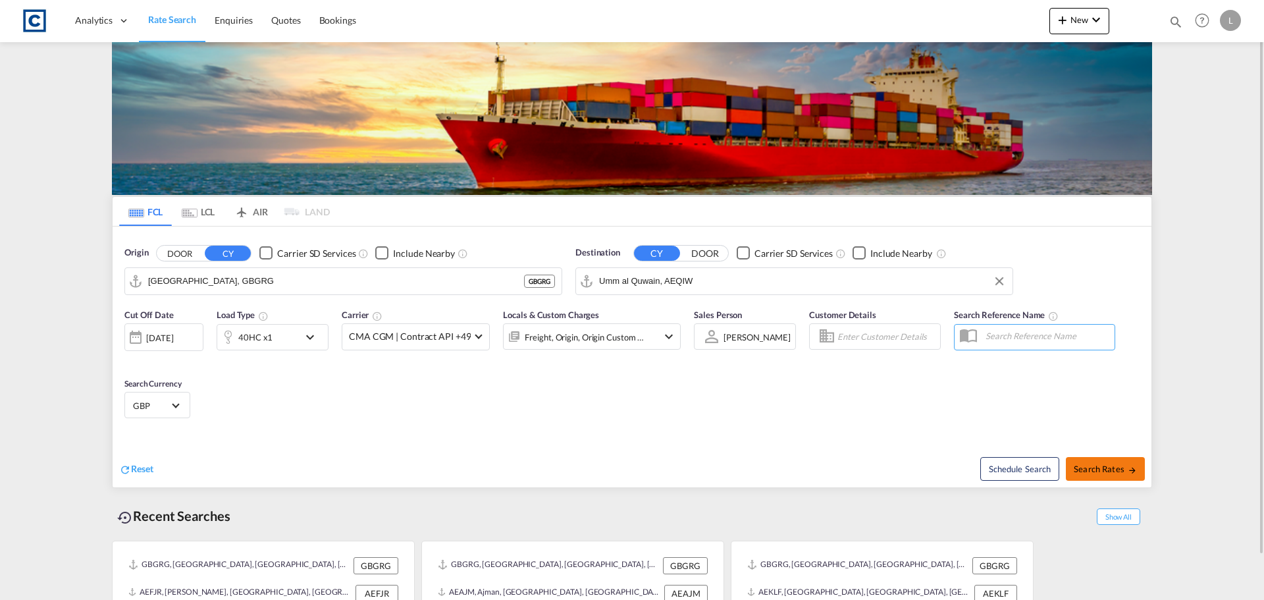
click at [1123, 469] on span "Search Rates" at bounding box center [1105, 468] width 63 height 11
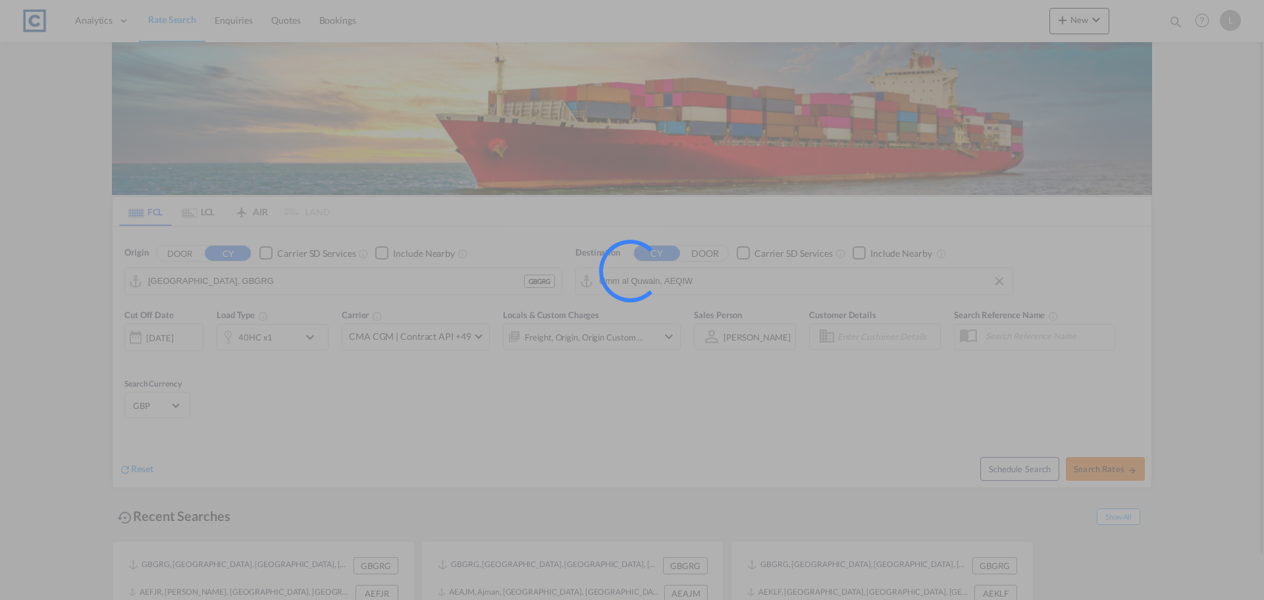
type input "GBGRG to AEQIW / 1 Oct 2025"
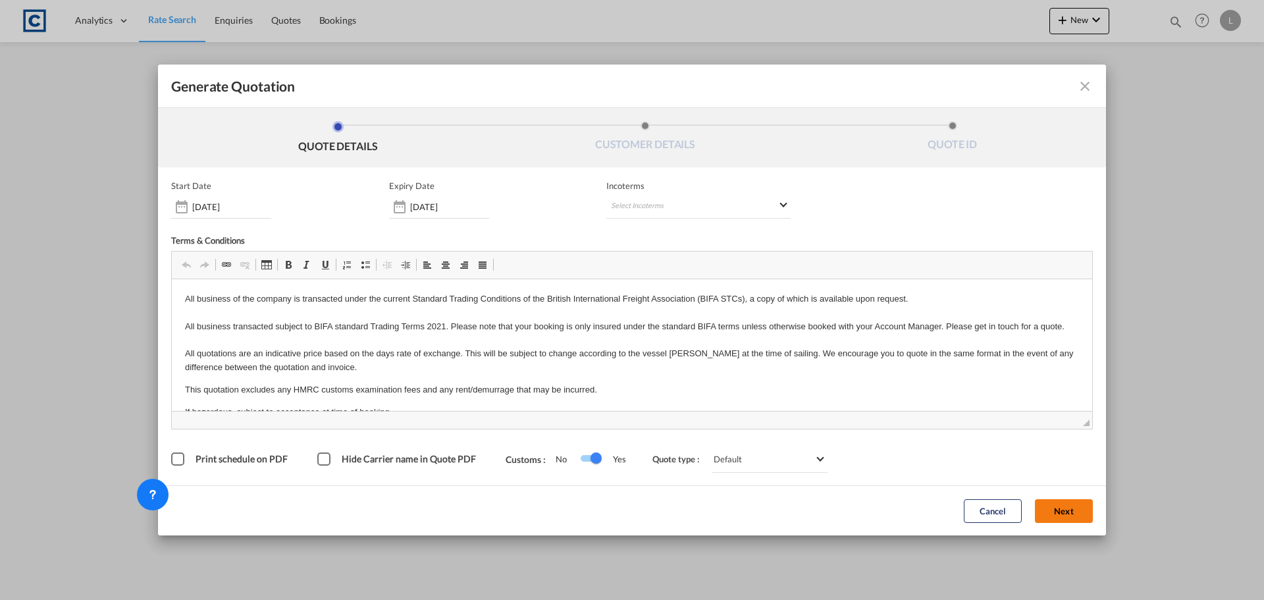
click at [1064, 507] on button "Next" at bounding box center [1064, 511] width 58 height 24
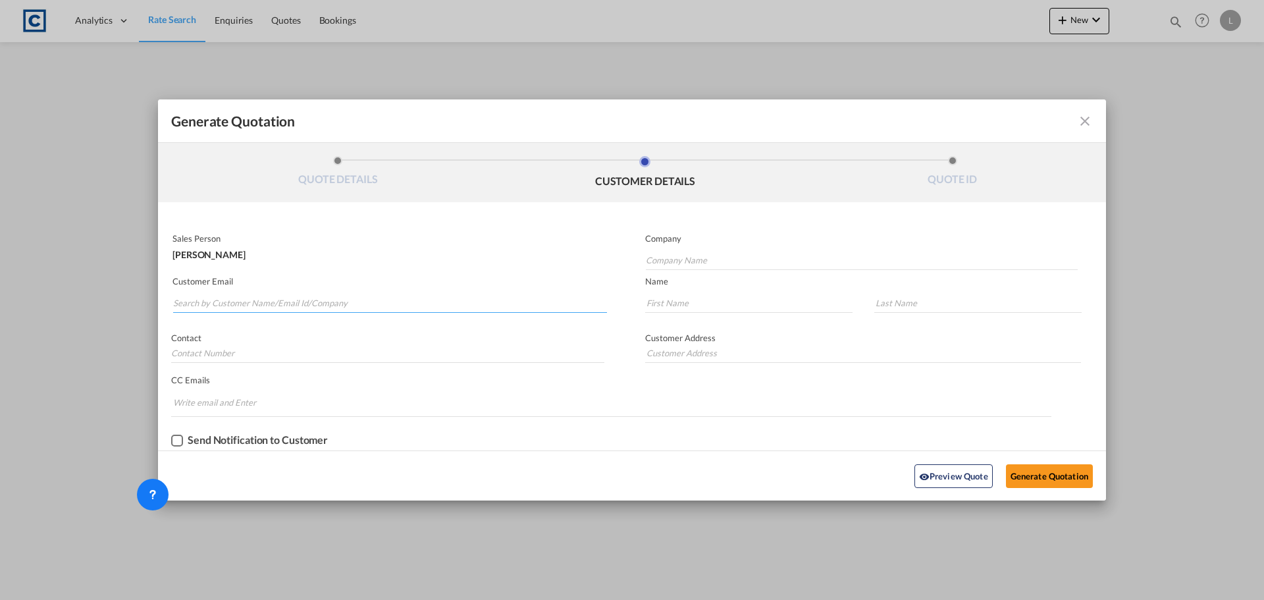
click at [318, 297] on input "Search by Customer Name/Email Id/Company" at bounding box center [390, 303] width 434 height 20
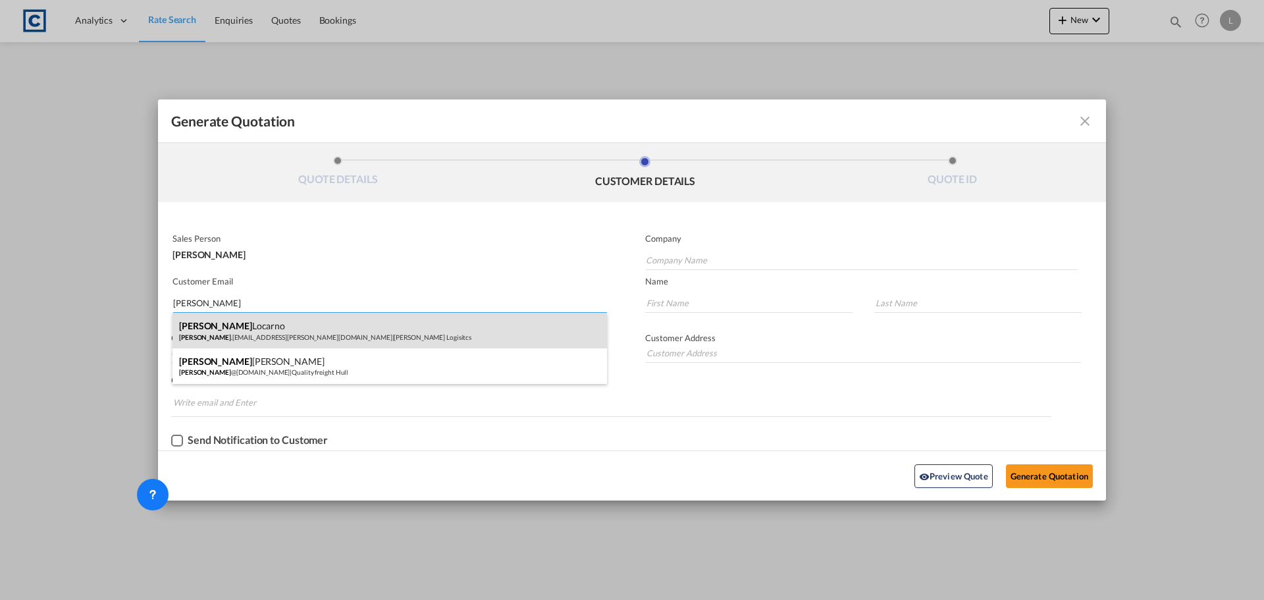
type input "[PERSON_NAME]"
drag, startPoint x: 245, startPoint y: 331, endPoint x: 556, endPoint y: 363, distance: 312.3
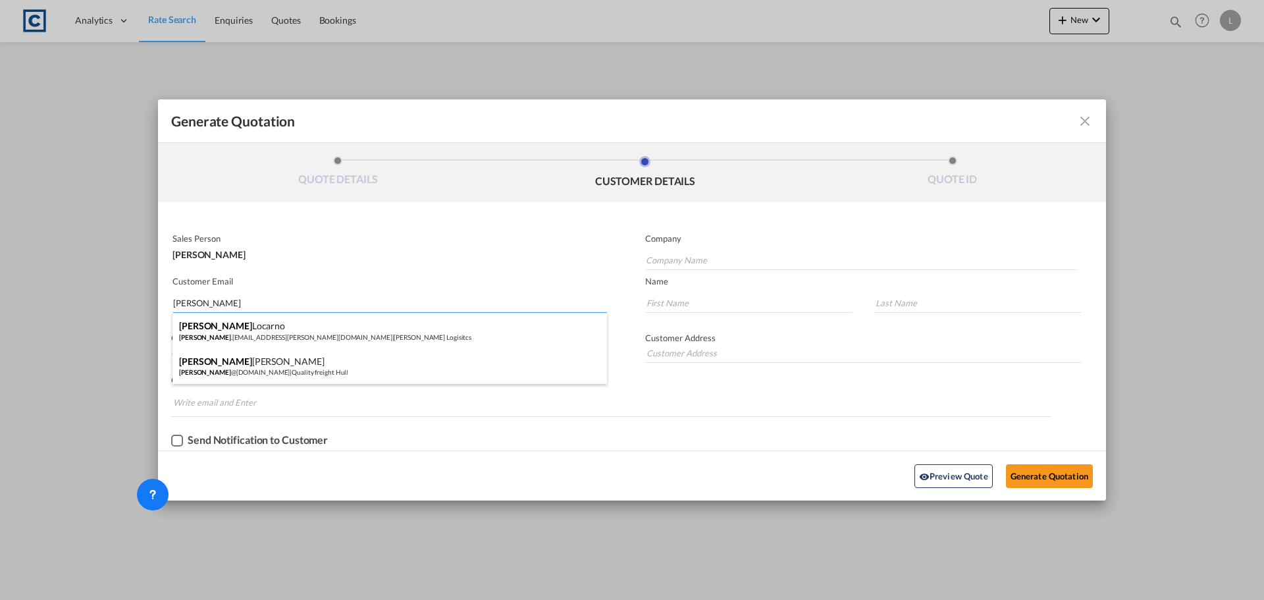
click at [246, 331] on div "[PERSON_NAME] [PERSON_NAME] .[EMAIL_ADDRESS][PERSON_NAME][DOMAIN_NAME] | [PERSO…" at bounding box center [389, 331] width 434 height 36
type input "[PERSON_NAME] Logisitcs"
type input "[PERSON_NAME][EMAIL_ADDRESS][PERSON_NAME][DOMAIN_NAME]"
type input "[PERSON_NAME]"
type input "Locarno"
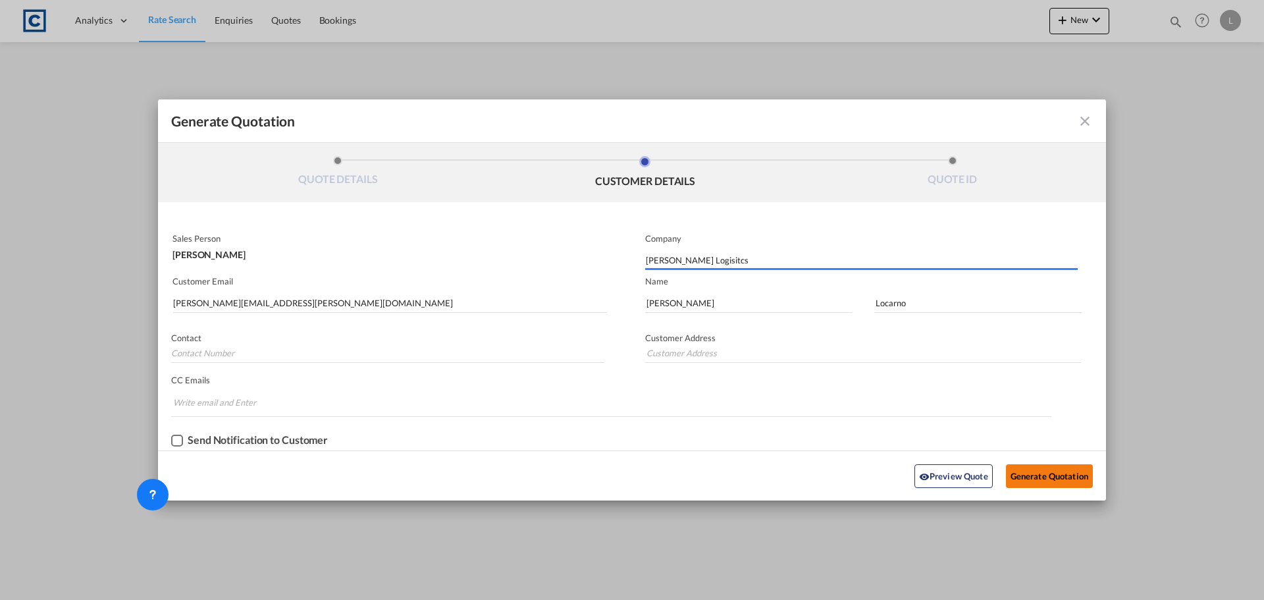
click at [1063, 475] on button "Generate Quotation" at bounding box center [1049, 476] width 87 height 24
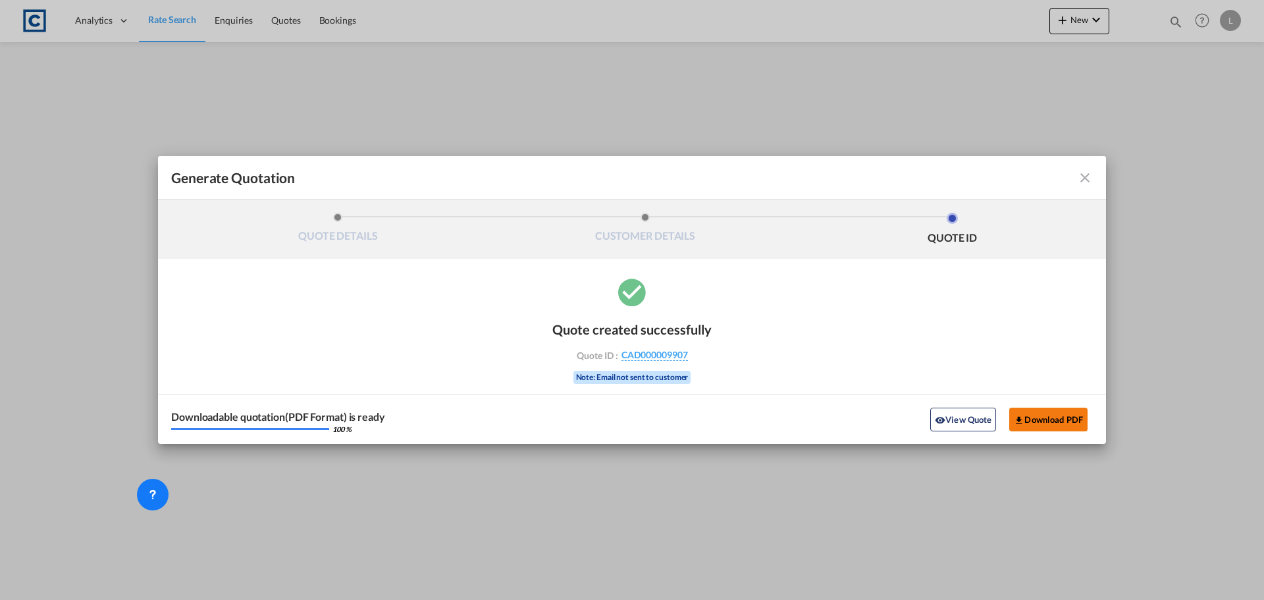
click at [1049, 421] on button "Download PDF" at bounding box center [1048, 419] width 78 height 24
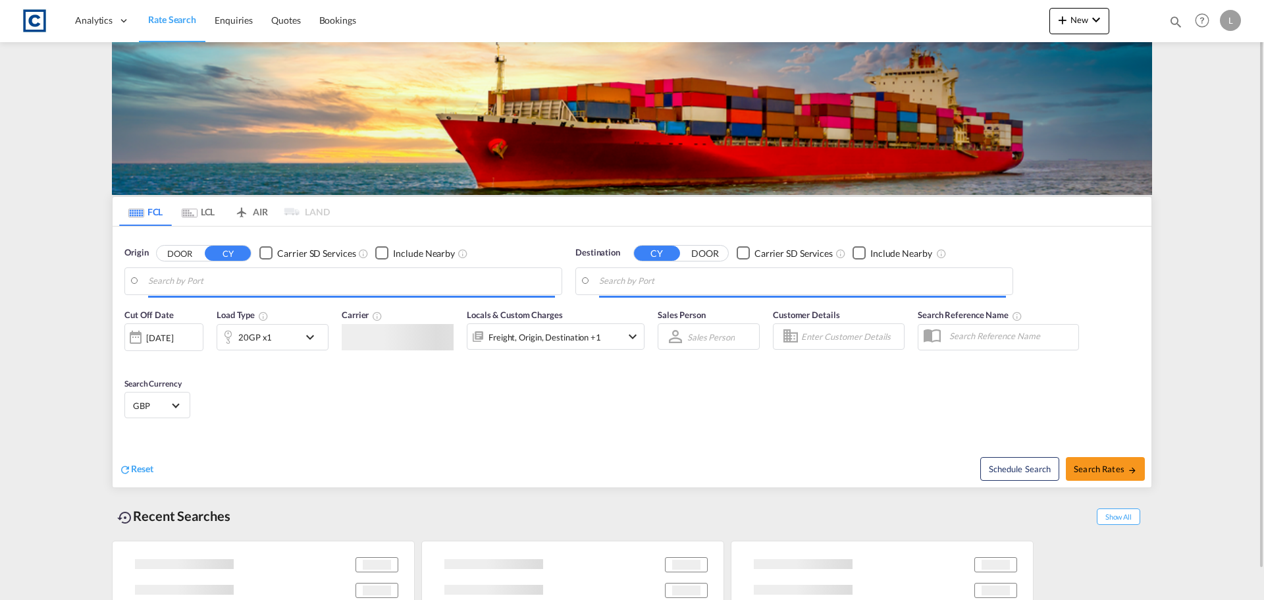
type input "[GEOGRAPHIC_DATA], GBGRG"
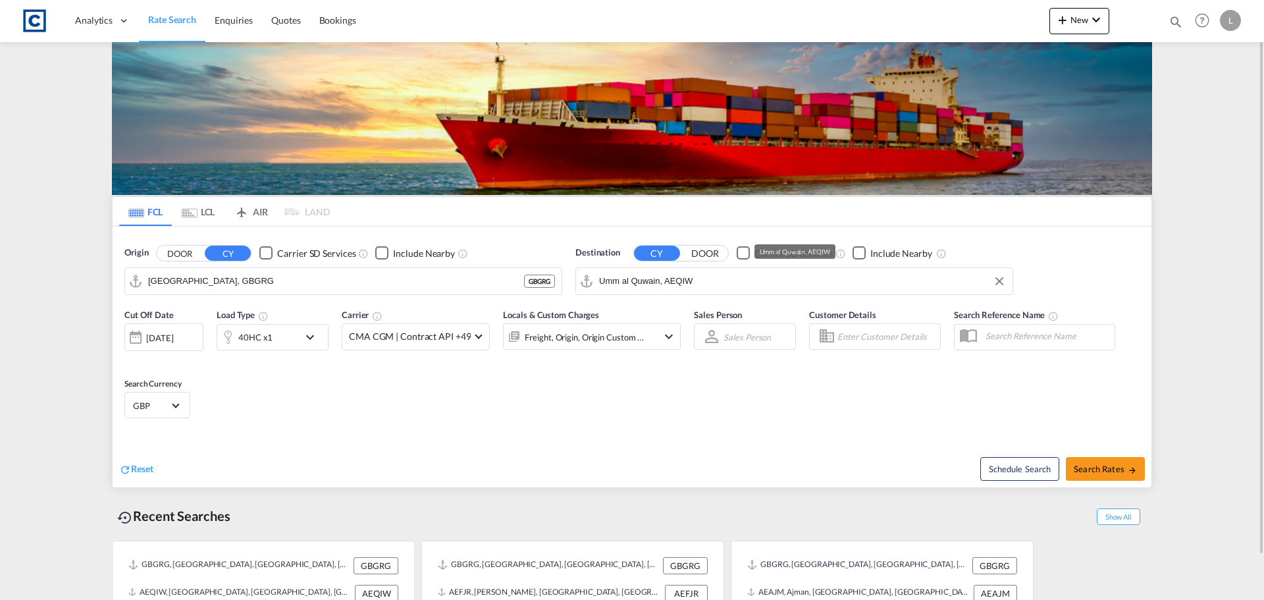
click at [651, 280] on input "Umm al Quwain, AEQIW" at bounding box center [802, 281] width 407 height 20
click at [678, 317] on div "[GEOGRAPHIC_DATA] [GEOGRAPHIC_DATA]" at bounding box center [701, 317] width 250 height 39
type input "[GEOGRAPHIC_DATA], [GEOGRAPHIC_DATA]"
click at [149, 346] on div "[DATE]" at bounding box center [163, 337] width 79 height 28
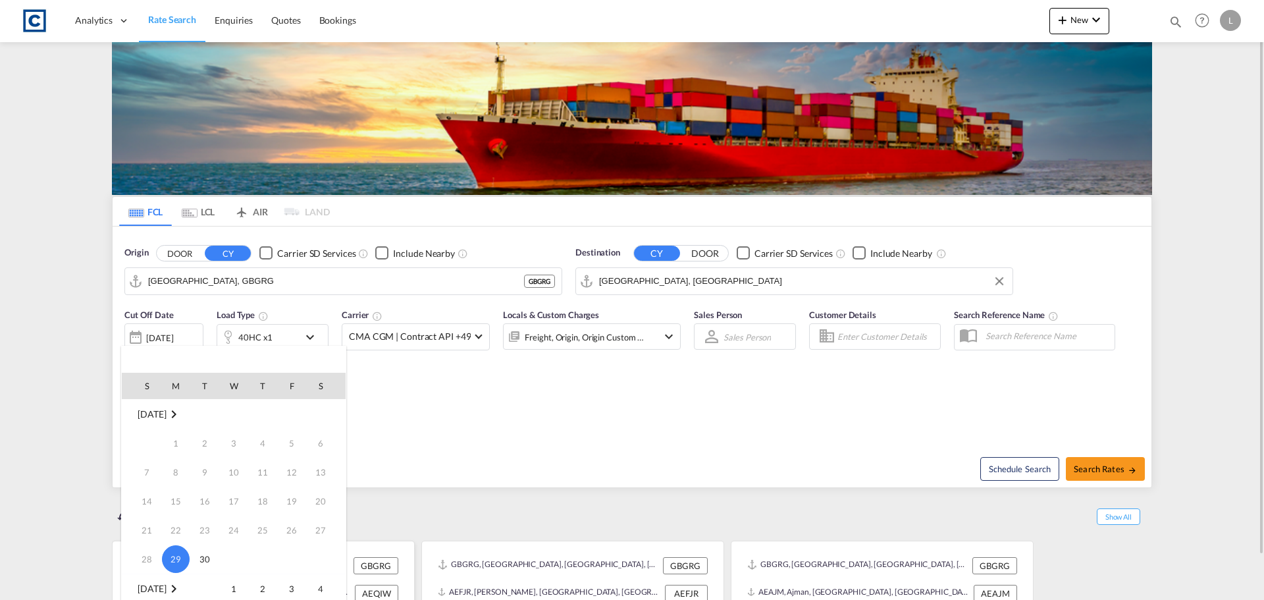
click at [236, 591] on span "1" at bounding box center [234, 588] width 26 height 26
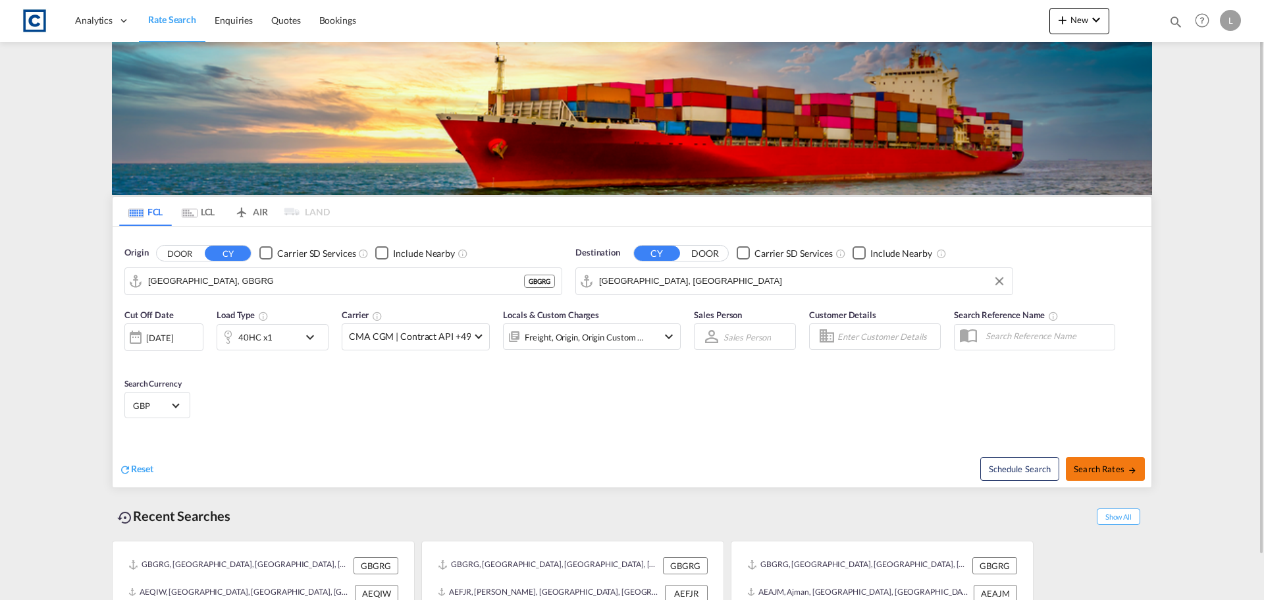
click at [1090, 464] on span "Search Rates" at bounding box center [1105, 468] width 63 height 11
type input "GBGRG to AEJEA / [DATE]"
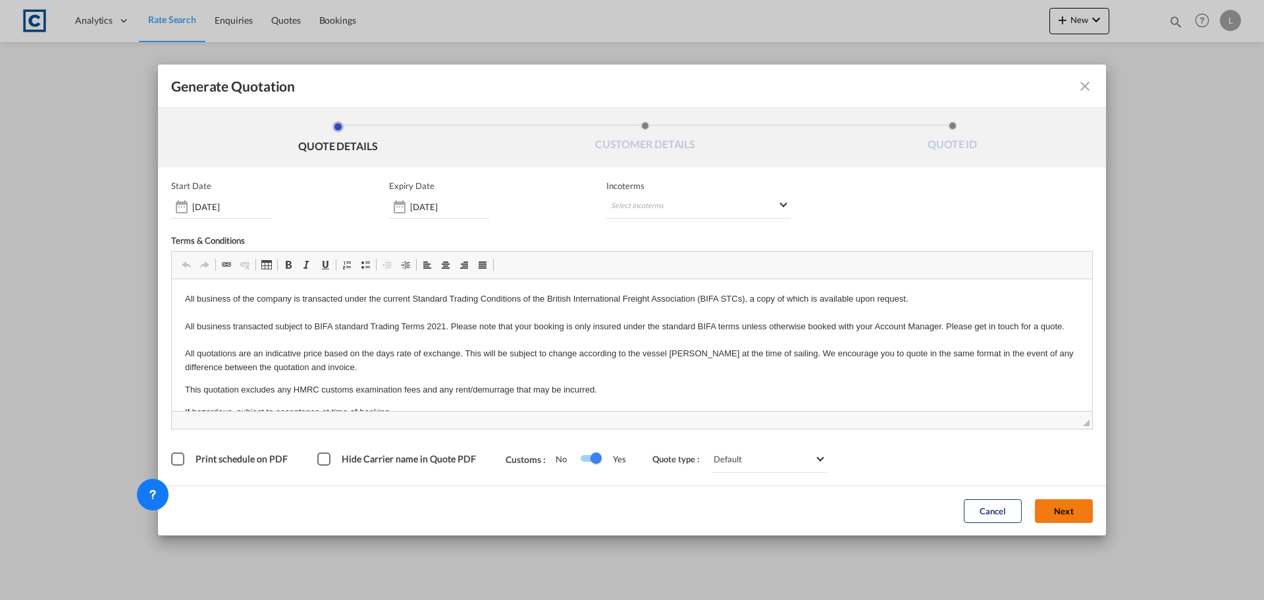
click at [1075, 507] on button "Next" at bounding box center [1064, 511] width 58 height 24
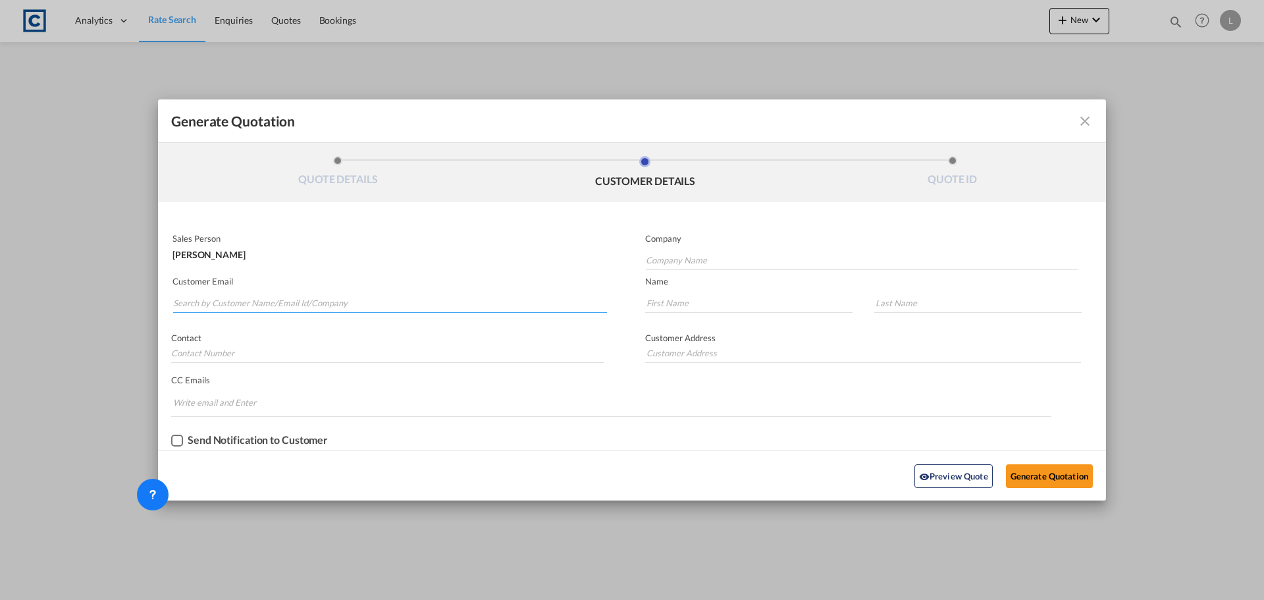
click at [217, 306] on input "Search by Customer Name/Email Id/Company" at bounding box center [390, 303] width 434 height 20
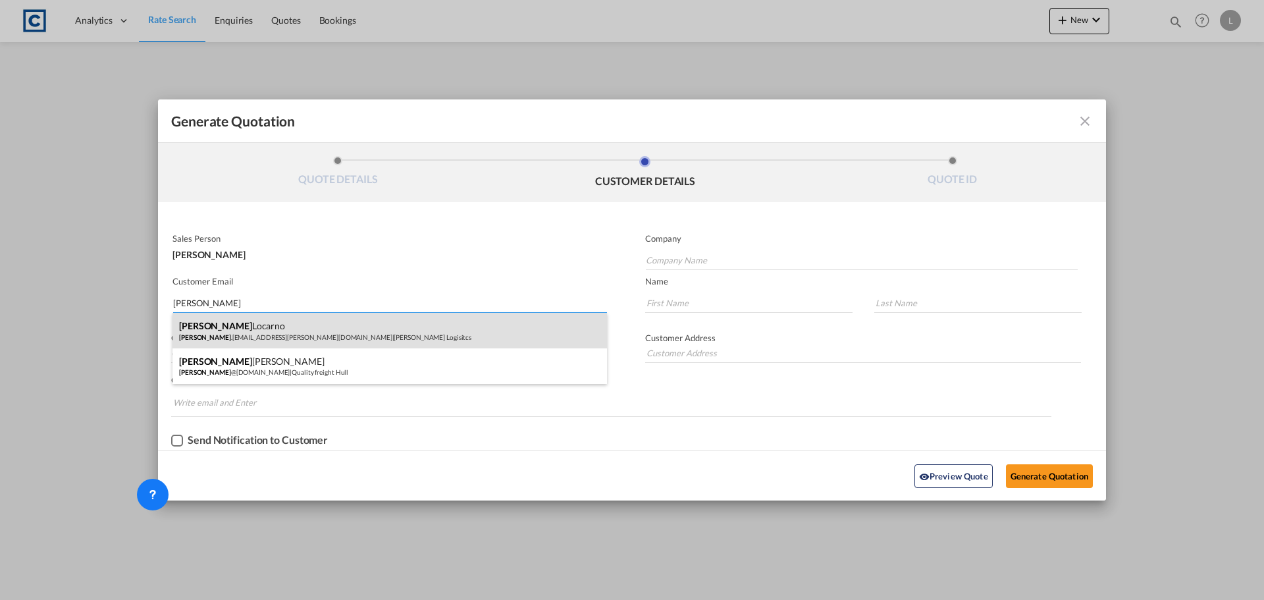
type input "[PERSON_NAME]"
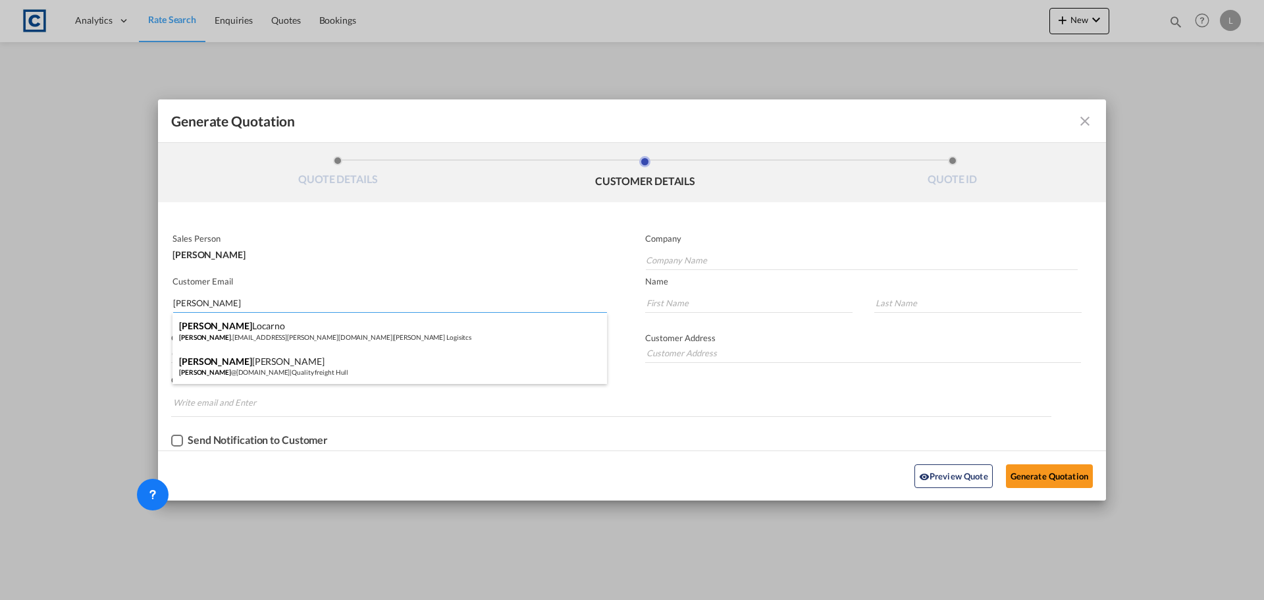
click at [228, 328] on div "[PERSON_NAME] [PERSON_NAME] .[EMAIL_ADDRESS][PERSON_NAME][DOMAIN_NAME] | [PERSO…" at bounding box center [389, 331] width 434 height 36
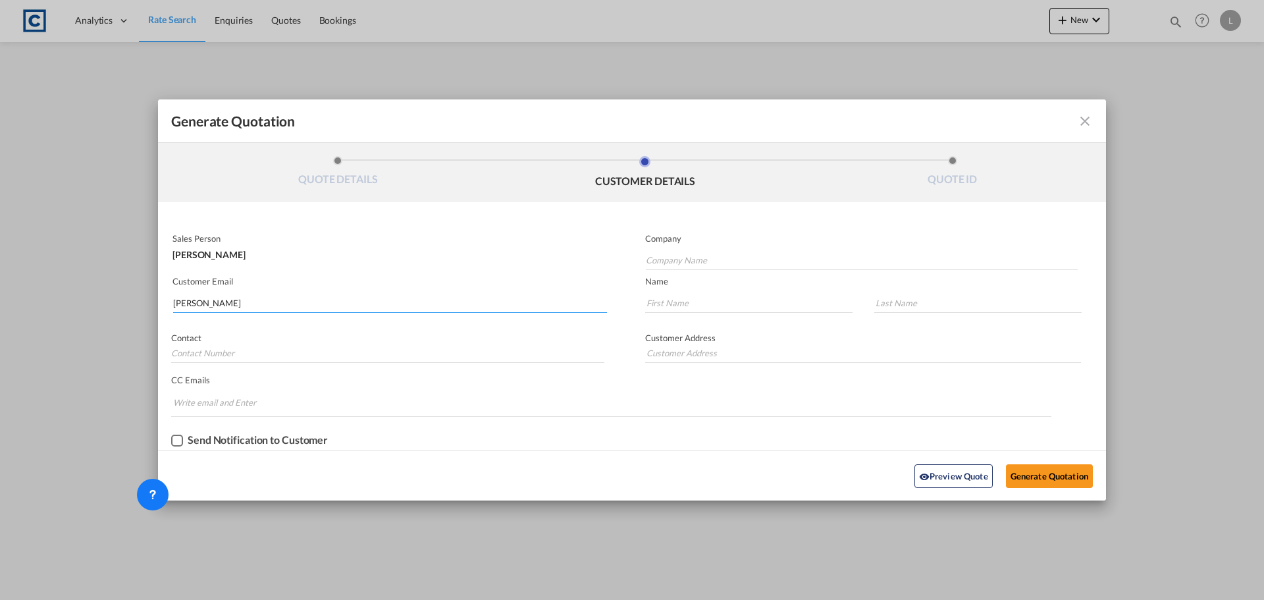
type input "[PERSON_NAME] Logisitcs"
type input "[PERSON_NAME][EMAIL_ADDRESS][PERSON_NAME][DOMAIN_NAME]"
type input "[PERSON_NAME]"
type input "Locarno"
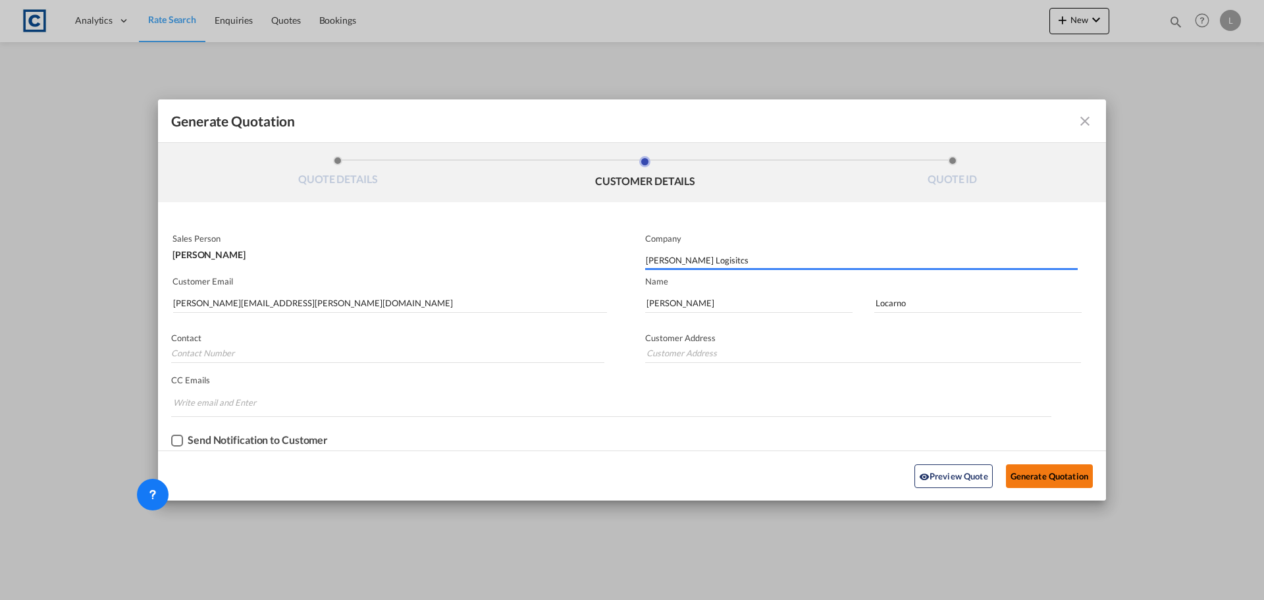
click at [1047, 475] on button "Generate Quotation" at bounding box center [1049, 476] width 87 height 24
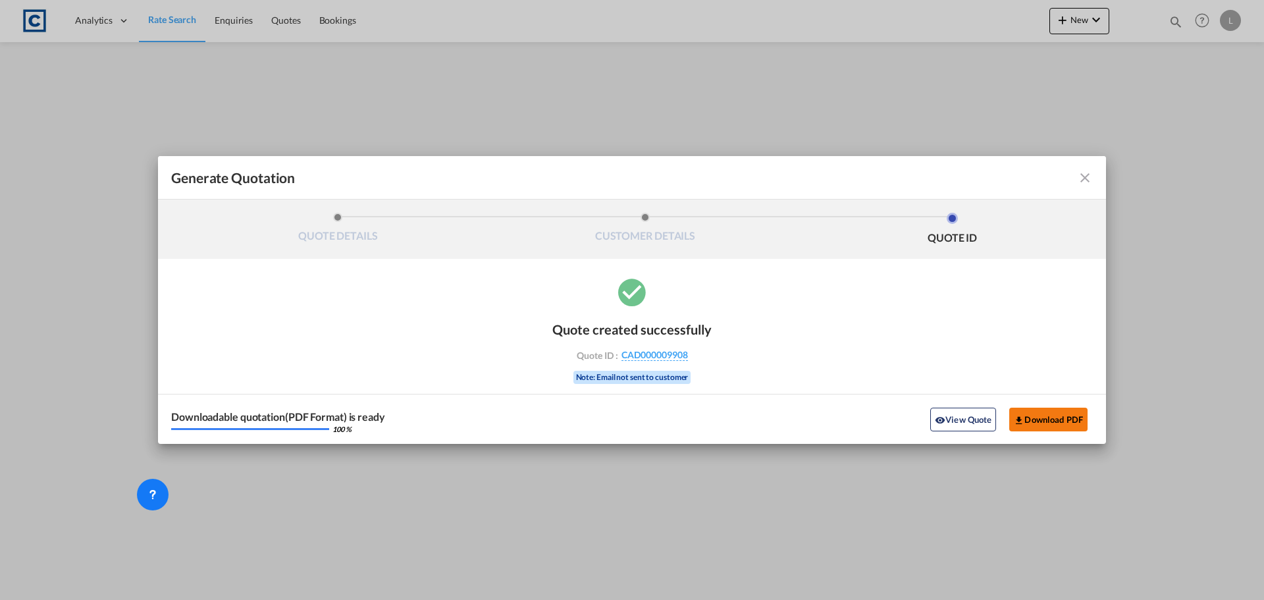
click at [1045, 416] on button "Download PDF" at bounding box center [1048, 419] width 78 height 24
